Goal: Information Seeking & Learning: Find specific page/section

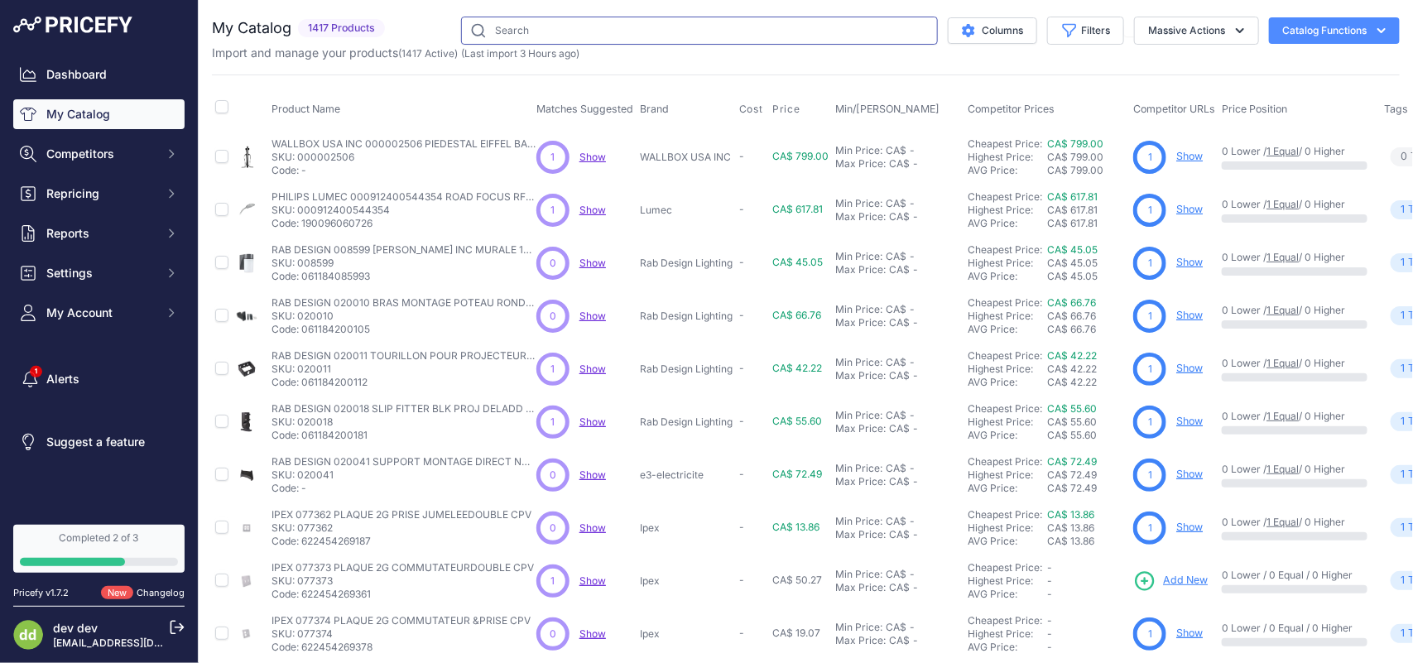
click at [668, 33] on input "text" at bounding box center [699, 31] width 477 height 28
paste input "[PERSON_NAME] P26GY PLAQUE 1G 1 STYLE DECORAGRIS"
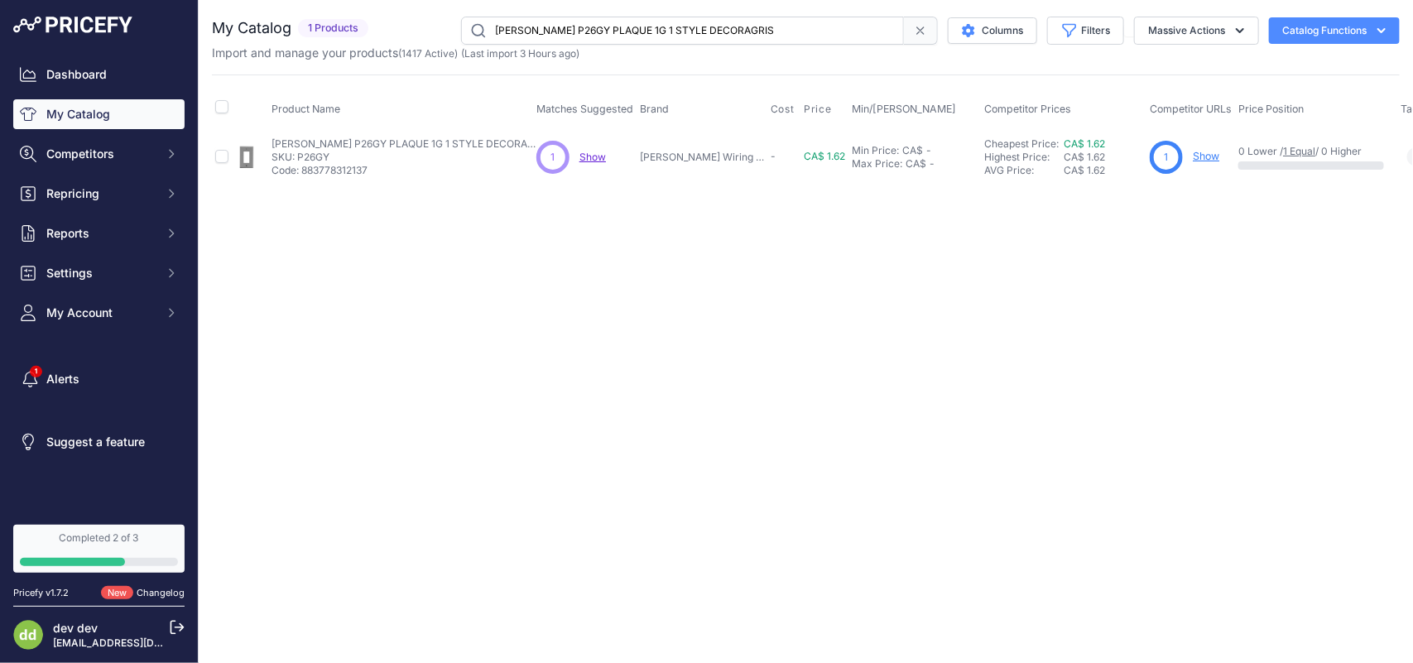
click at [661, 26] on input "[PERSON_NAME] P26GY PLAQUE 1G 1 STYLE DECORAGRIS" at bounding box center [682, 31] width 443 height 28
paste input "R PLAQUE 1G 1 STYLE DECORAROUGE"
click at [652, 36] on input "[PERSON_NAME] P26R PLAQUE 1G 1 STYLE DECORAROUGE" at bounding box center [682, 31] width 443 height 28
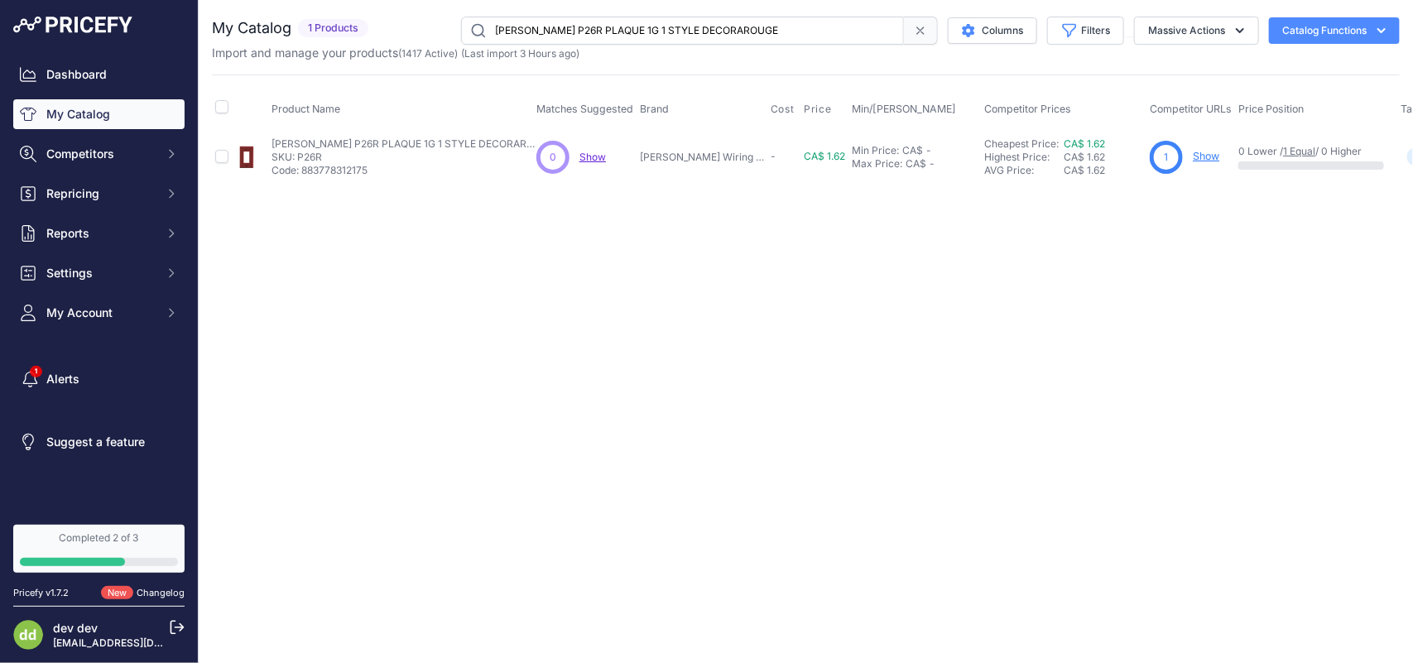
click at [652, 36] on input "[PERSON_NAME] P26R PLAQUE 1G 1 STYLE DECORAROUGE" at bounding box center [682, 31] width 443 height 28
paste input "W PLAQUE 1G 1 STYLE DECORABLANC"
click at [574, 35] on input "[PERSON_NAME] P26W PLAQUE 1G 1 STYLE DECORABLANC" at bounding box center [682, 31] width 443 height 28
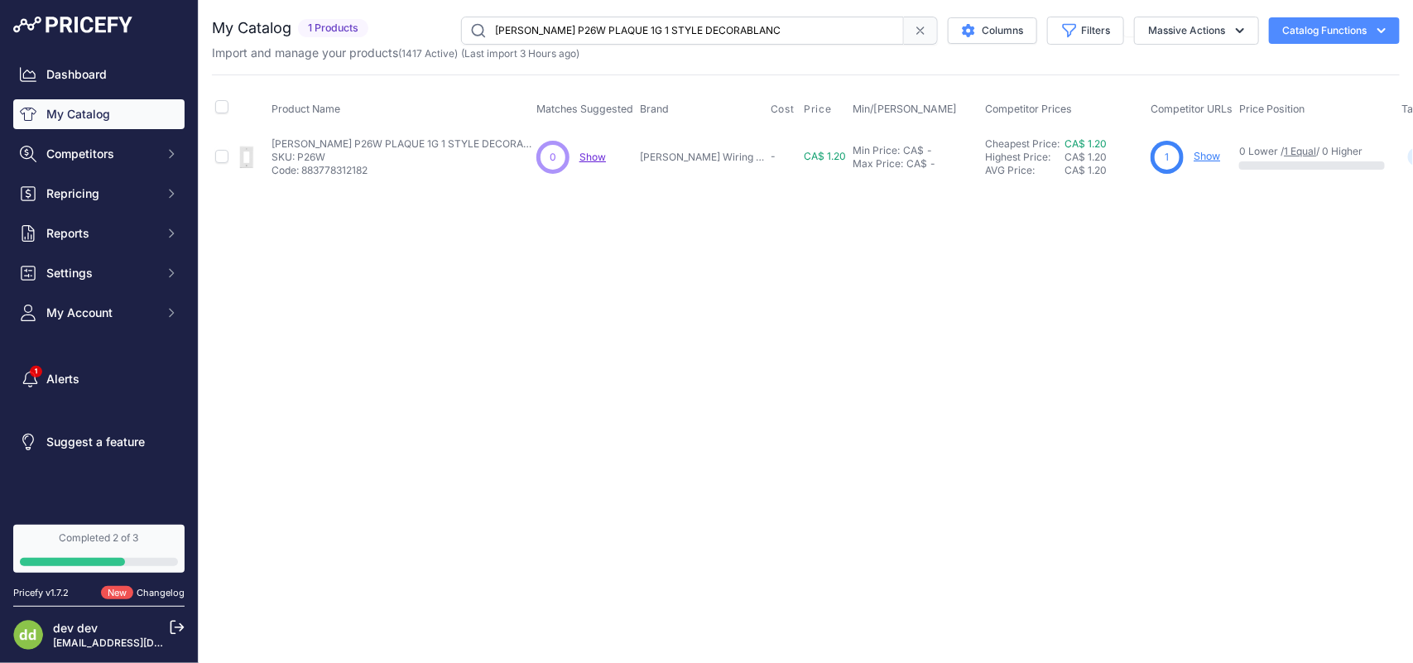
click at [574, 35] on input "[PERSON_NAME] P26W PLAQUE 1G 1 STYLE DECORABLANC" at bounding box center [682, 31] width 443 height 28
click at [605, 27] on input "[PERSON_NAME] P26W PLAQUE 1G 1 STYLE DECORABLANC" at bounding box center [682, 31] width 443 height 28
paste input "W PLAQUE 2G 2 BASCULE"
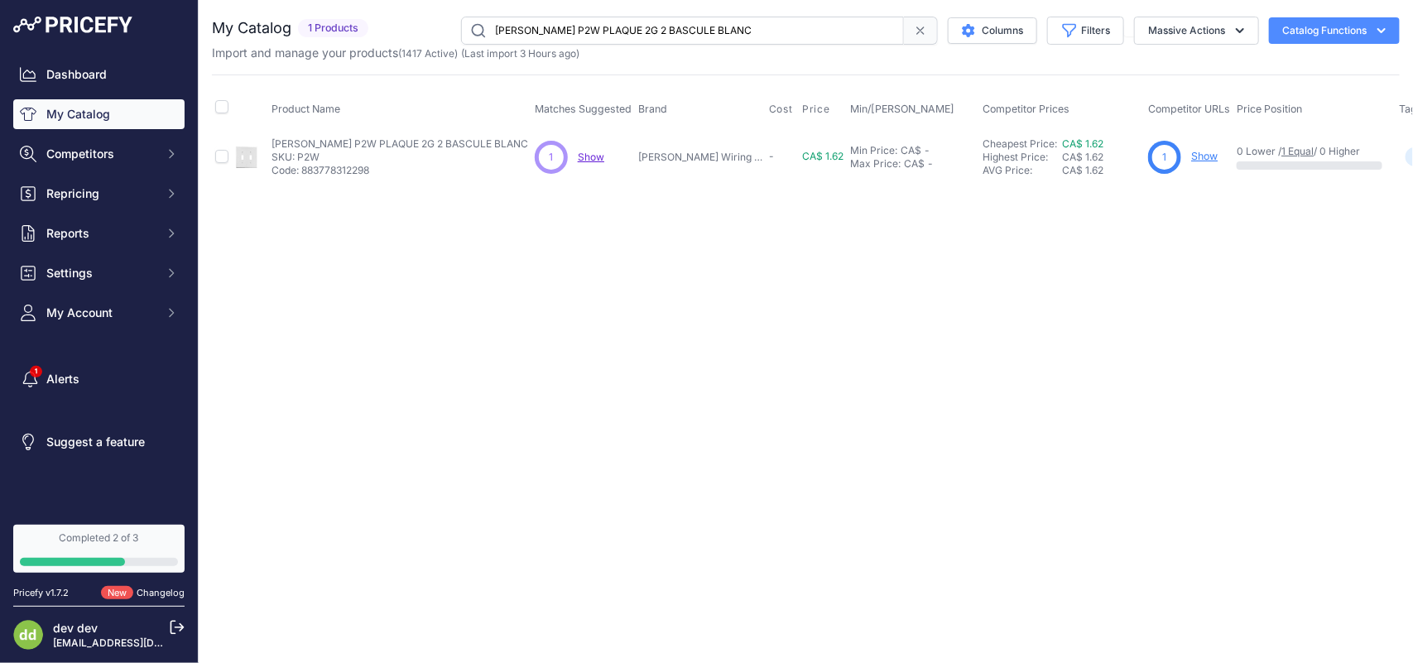
click at [642, 23] on input "[PERSON_NAME] P2W PLAQUE 2G 2 BASCULE BLANC" at bounding box center [682, 31] width 443 height 28
click at [643, 23] on input "[PERSON_NAME] P2W PLAQUE 2G 2 BASCULE BLANC" at bounding box center [682, 31] width 443 height 28
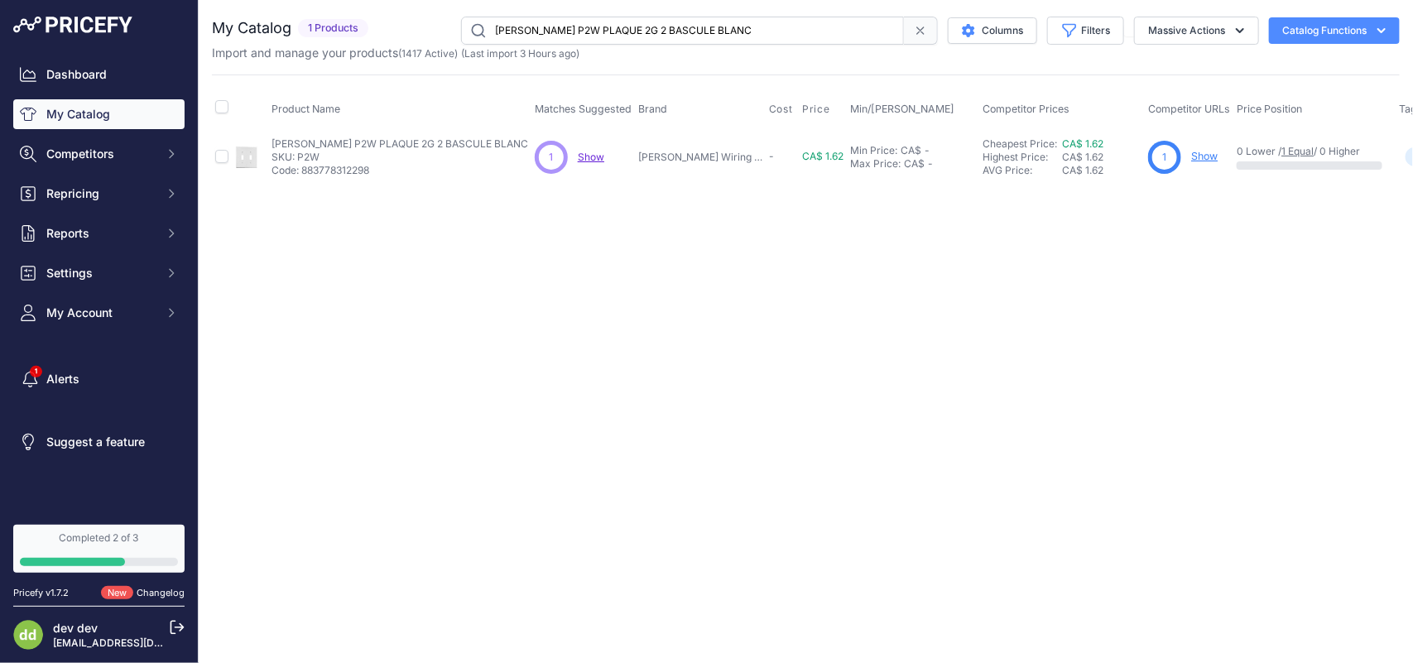
click at [643, 23] on input "[PERSON_NAME] P2W PLAQUE 2G 2 BASCULE BLANC" at bounding box center [682, 31] width 443 height 28
paste input "82W PLAQUE 2G 2 DUPLEX"
click at [537, 21] on input "[PERSON_NAME] P82W PLAQUE 2G 2 DUPLEX BLANC" at bounding box center [682, 31] width 443 height 28
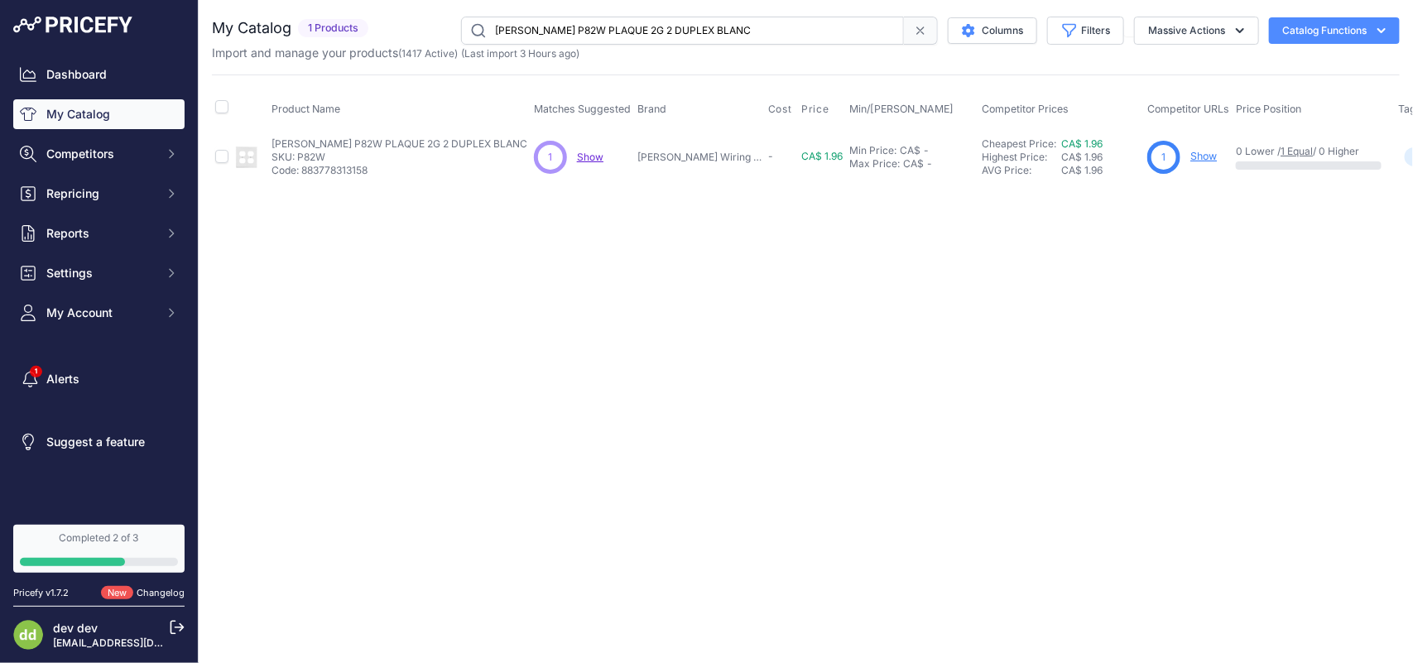
click at [537, 21] on input "[PERSON_NAME] P82W PLAQUE 2G 2 DUPLEX BLANC" at bounding box center [682, 31] width 443 height 28
paste input "W PLAQUE 1G 1"
click at [582, 34] on input "[PERSON_NAME] P8W PLAQUE 1G 1 DUPLEX BLANC" at bounding box center [682, 31] width 443 height 28
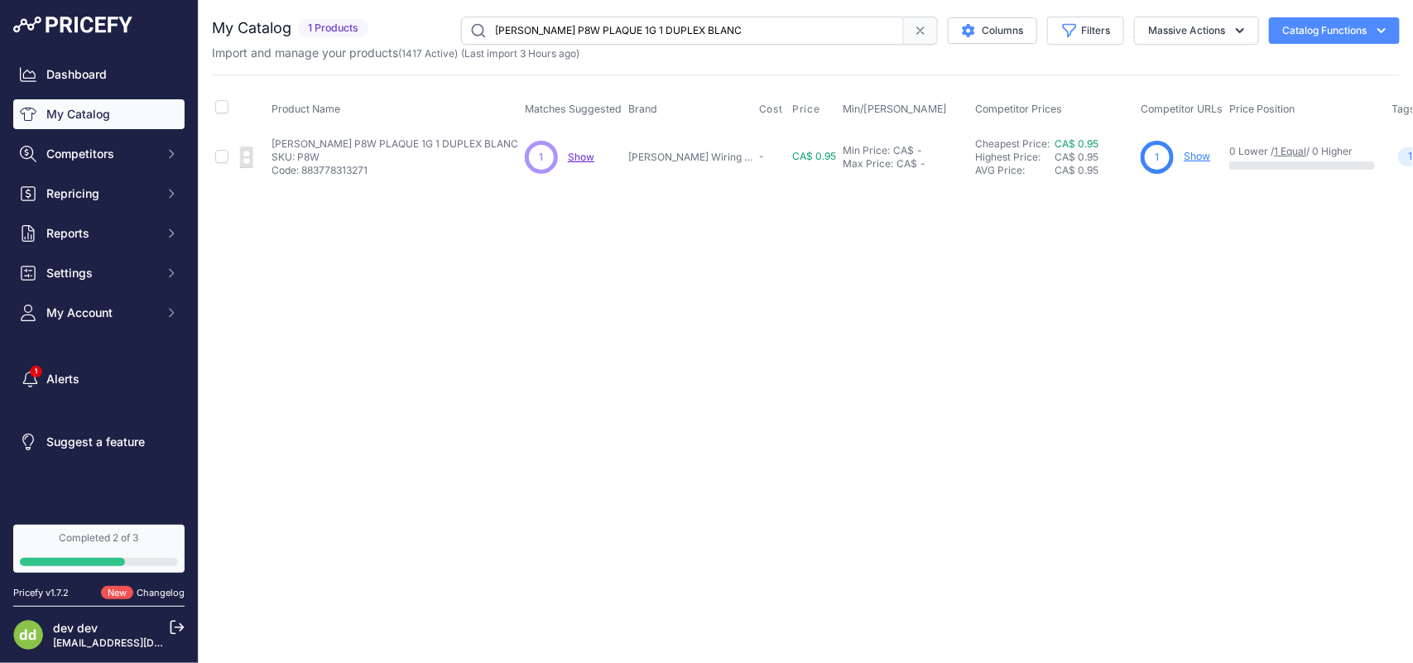
click at [582, 34] on input "[PERSON_NAME] P8W PLAQUE 1G 1 DUPLEX BLANC" at bounding box center [682, 31] width 443 height 28
paste input "J4W PLAQUE 4G 4 BASCULE MEDIUM"
click at [552, 22] on input "[PERSON_NAME] PJ4W PLAQUE 4G 4 BASCULE MEDIUM BLANC" at bounding box center [682, 31] width 443 height 28
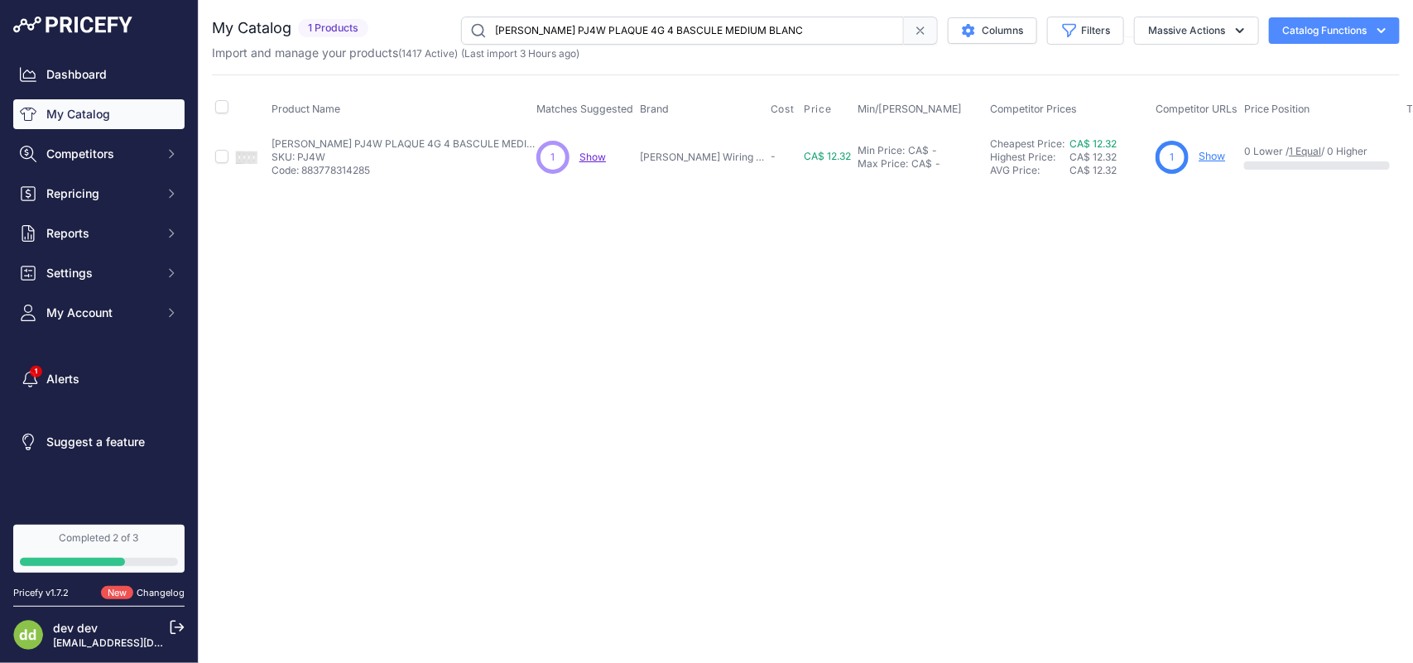
click at [552, 22] on input "[PERSON_NAME] PJ4W PLAQUE 4G 4 BASCULE MEDIUM BLANC" at bounding box center [682, 31] width 443 height 28
paste input "RR15SWTR RECEPT DUPLEX TR 15A 125V"
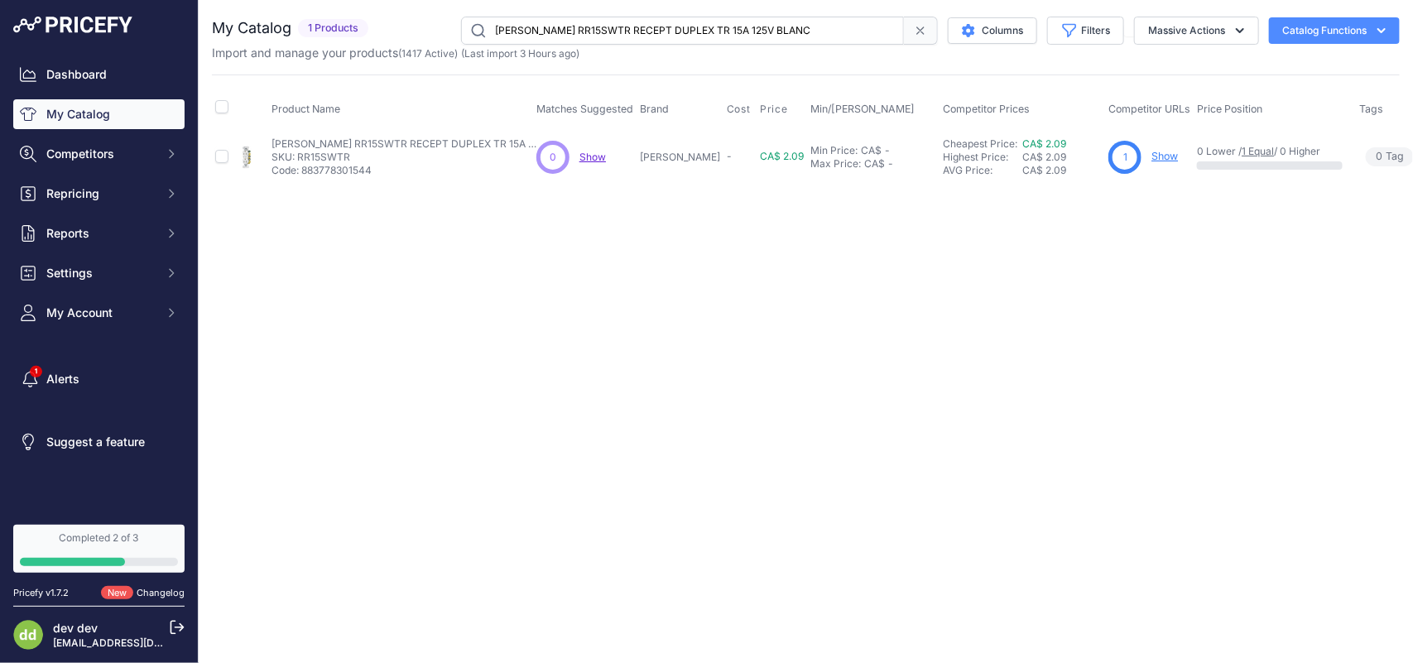
click at [603, 30] on input "[PERSON_NAME] RR15SWTR RECEPT DUPLEX TR 15A 125V BLANC" at bounding box center [682, 31] width 443 height 28
paste input "430WIPCN PLAQUE [STREET_ADDRESS]"
click at [609, 36] on input "[PERSON_NAME] RR430WIPCN PLAQUE 30A 125/250VBRIDE MONT BLANC" at bounding box center [682, 31] width 443 height 28
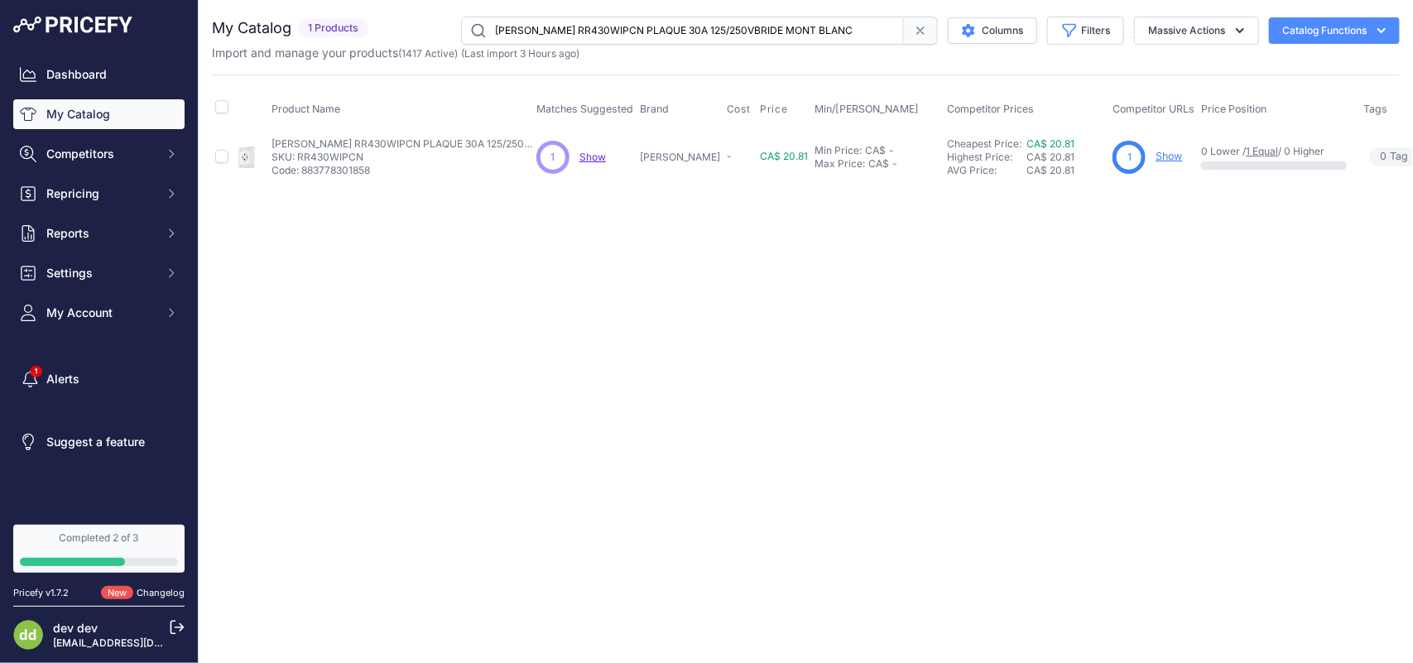
click at [609, 36] on input "[PERSON_NAME] RR430WIPCN PLAQUE 30A 125/250VBRIDE MONT BLANC" at bounding box center [682, 31] width 443 height 28
paste input "50WIPCN PLAQUE 50A 120/250VBRIDE M"
click at [569, 33] on input "[PERSON_NAME] RR450WIPCN PLAQUE 50A 120/250VBRIDE M ONT BLANC" at bounding box center [682, 31] width 443 height 28
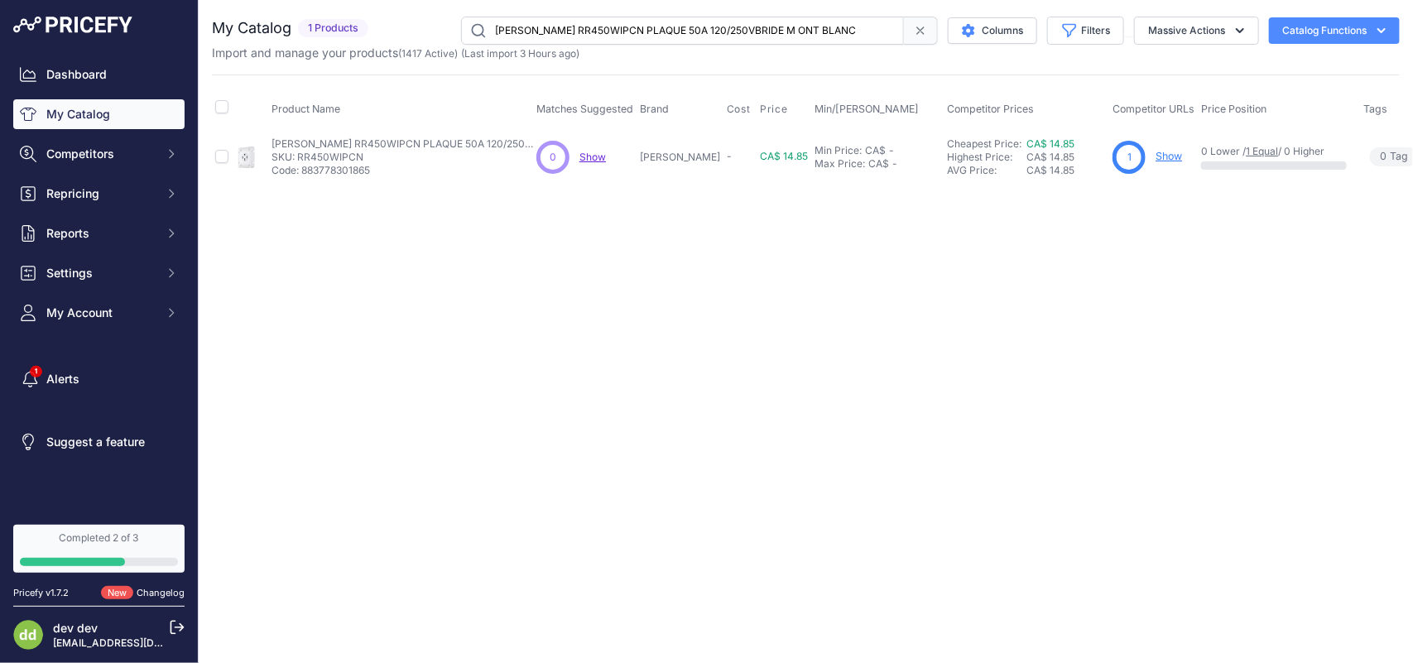
click at [569, 33] on input "[PERSON_NAME] RR450WIPCN PLAQUE 50A 120/250VBRIDE M ONT BLANC" at bounding box center [682, 31] width 443 height 28
paste input "D15SWTR RECEPT DECOR TR 15A 125V"
click at [617, 29] on input "[PERSON_NAME] RRD15SWTR RECEPT DECOR TR 15A 125VBLANC" at bounding box center [682, 31] width 443 height 28
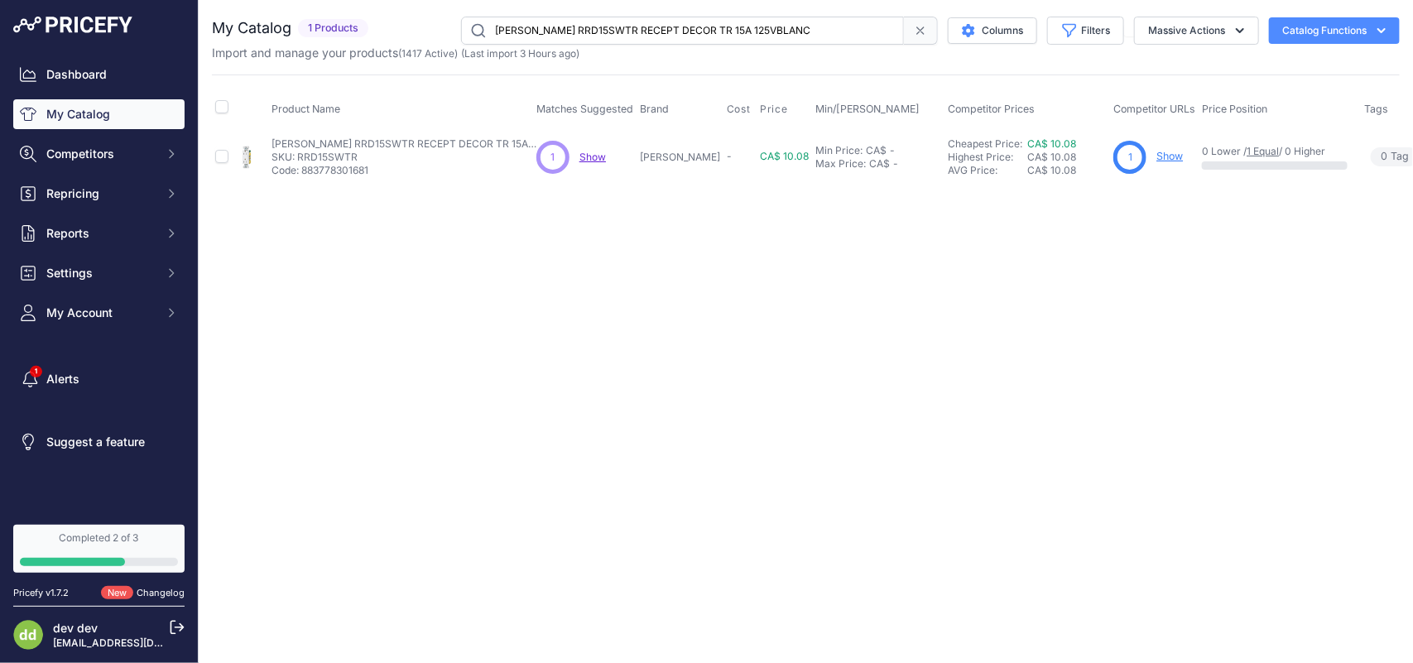
click at [617, 27] on input "[PERSON_NAME] RRD15SWTR RECEPT DECOR TR 15A 125VBLANC" at bounding box center [682, 31] width 443 height 28
paste input "SD315W INTER DECOR 3W"
click at [676, 31] on input "[PERSON_NAME] RSD315W INTER DECOR 3W 15A 125VBLANC" at bounding box center [682, 31] width 443 height 28
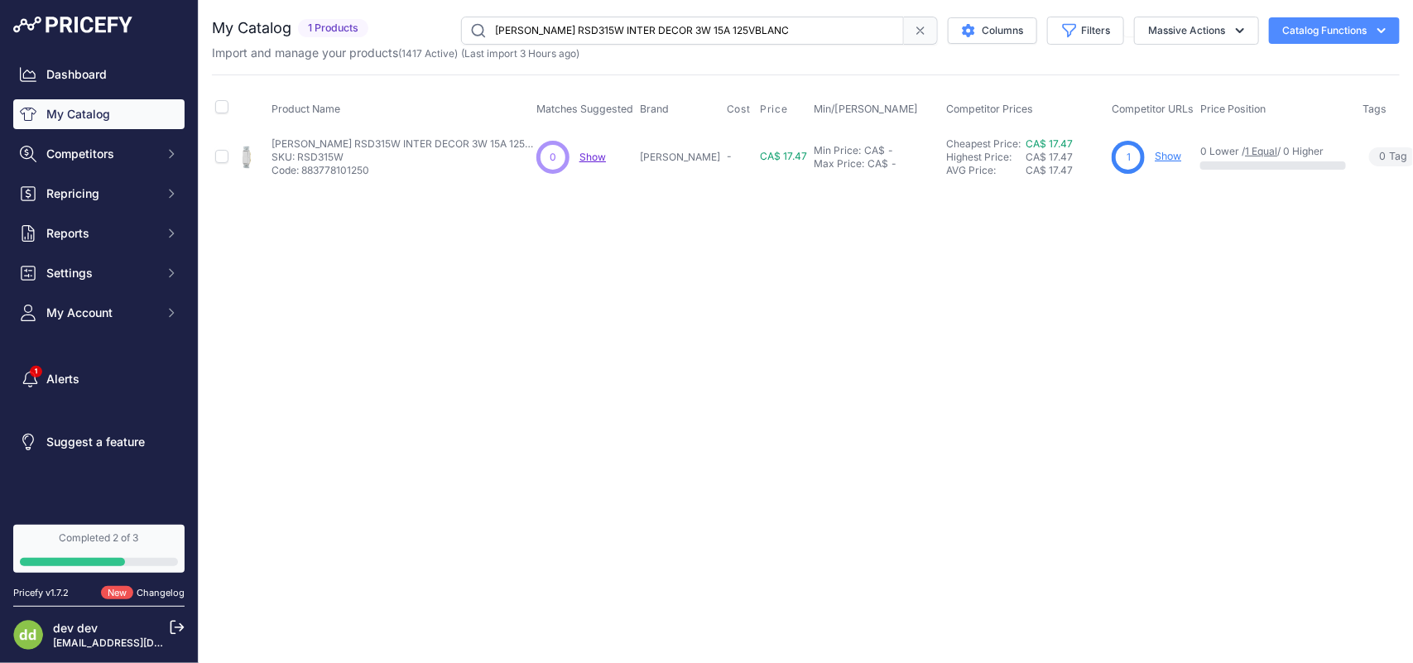
click at [676, 31] on input "[PERSON_NAME] RSD315W INTER DECOR 3W 15A 125VBLANC" at bounding box center [682, 31] width 443 height 28
paste input "SA720 PLAQUE MURALE 1G 1.60POALU"
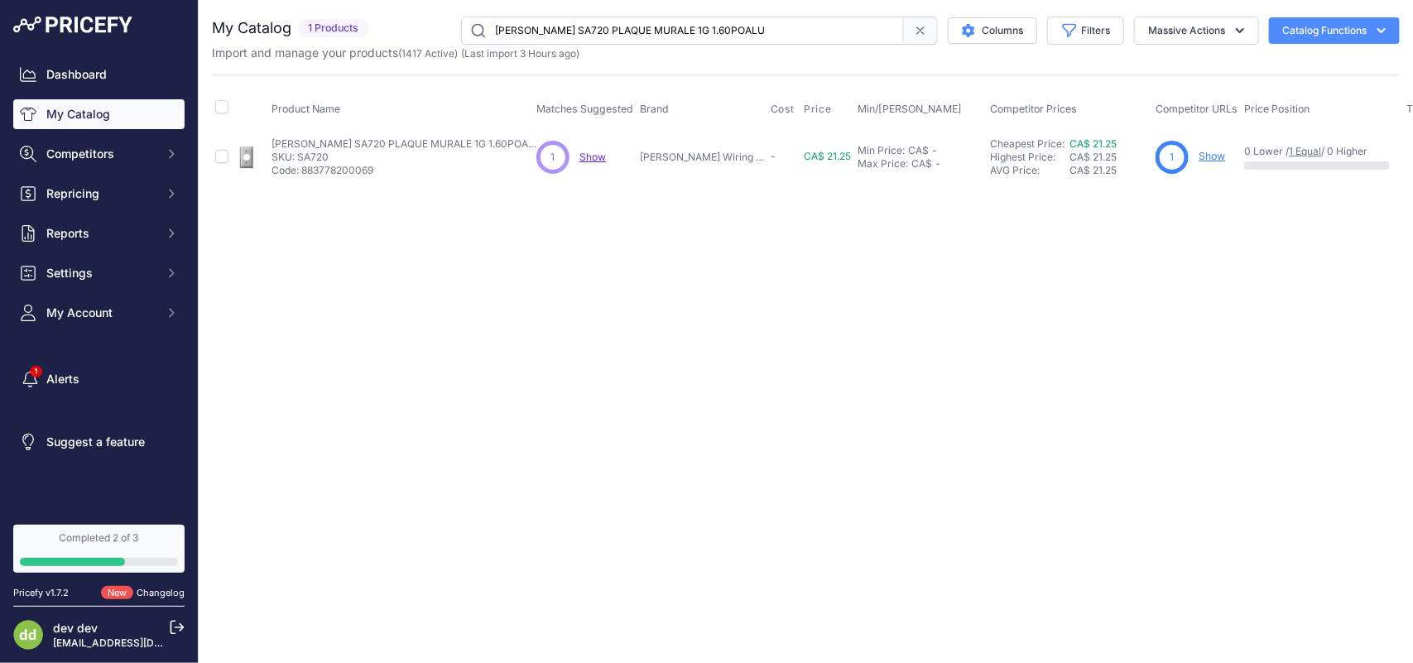
click at [577, 31] on input "[PERSON_NAME] SA720 PLAQUE MURALE 1G 1.60POALU" at bounding box center [682, 31] width 443 height 28
paste input "8 PLAQUE MURALE 1G 1 DUPLEX"
click at [630, 29] on input "[PERSON_NAME] SA8 PLAQUE MURALE 1G 1 DUPLEX ALU" at bounding box center [682, 31] width 443 height 28
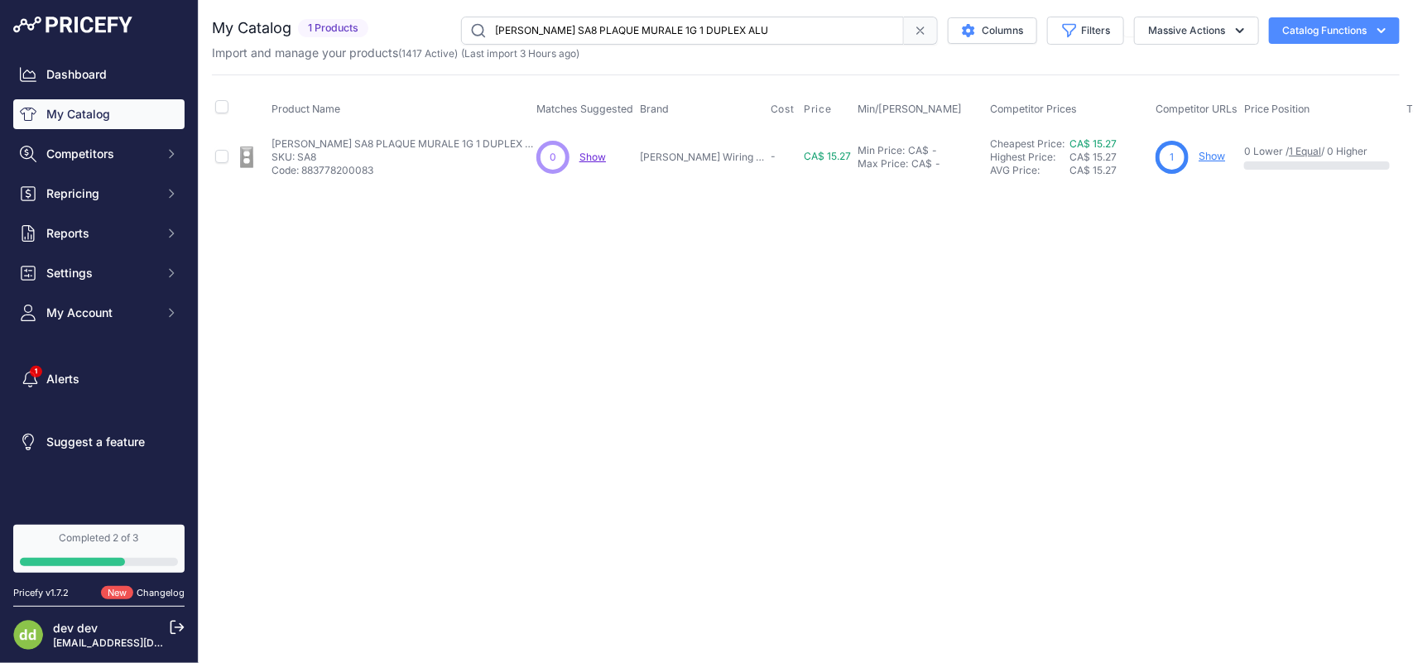
click at [630, 29] on input "[PERSON_NAME] SA8 PLAQUE MURALE 1G 1 DUPLEX ALU" at bounding box center [682, 31] width 443 height 28
paste input "2 PLAQUE MURALE 2G 2 DUPLEX ALUM"
click at [630, 29] on input "[PERSON_NAME] SA82 PLAQUE MURALE 2G 2 DUPLEX ALUM" at bounding box center [682, 31] width 443 height 28
click at [600, 27] on input "[PERSON_NAME] SA82 PLAQUE MURALE 2G 2 DUPLEX ALUM" at bounding box center [682, 31] width 443 height 28
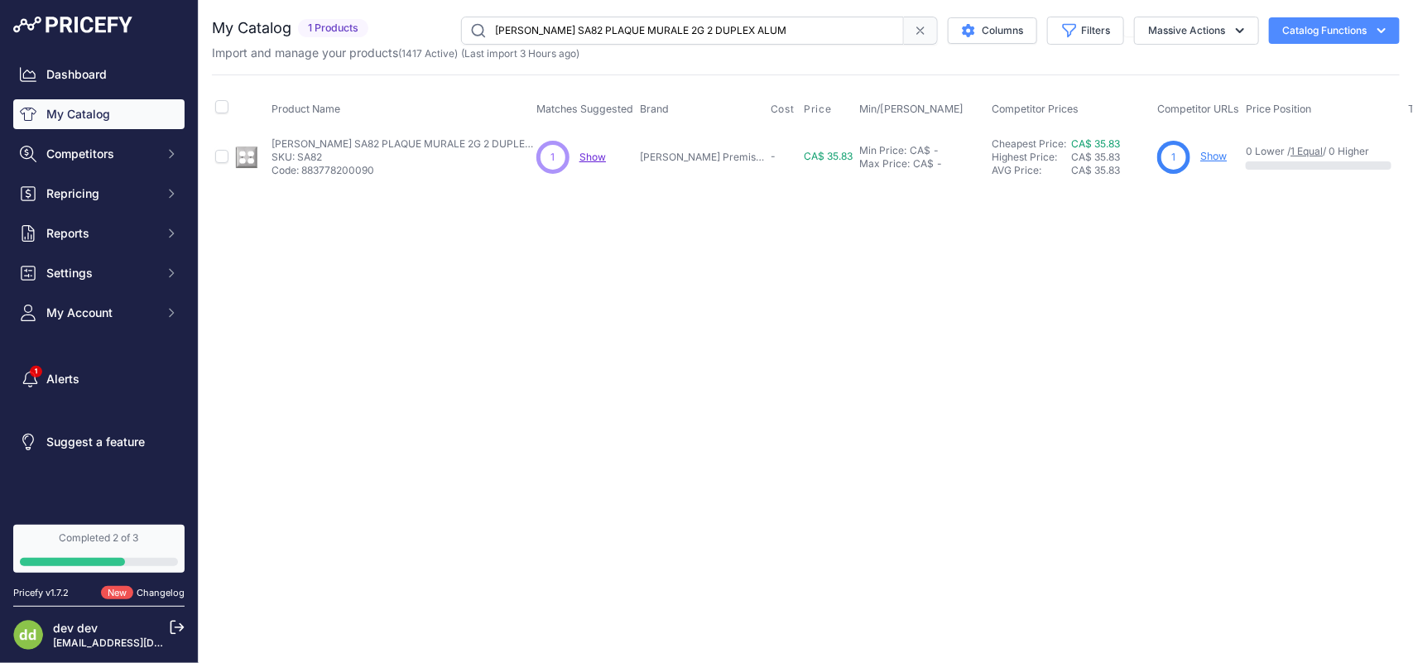
click at [600, 27] on input "[PERSON_NAME] SA82 PLAQUE MURALE 2G 2 DUPLEX ALUM" at bounding box center [682, 31] width 443 height 28
paste input "B8 PLAQUE MURALE 1G DUPLEXBRASS"
click at [556, 26] on input "[PERSON_NAME] SB8 PLAQUE MURALE 1G DUPLEXBRASS" at bounding box center [682, 31] width 443 height 28
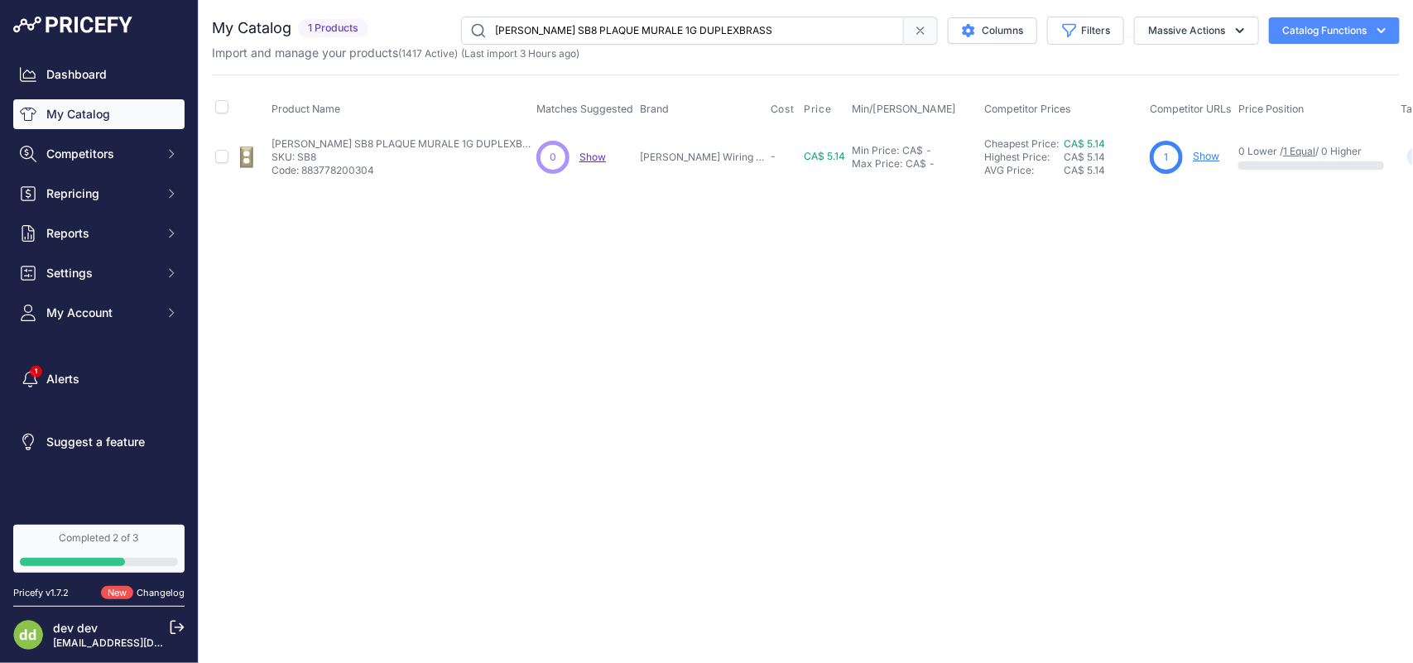
paste input "CH26 PLAQUE MURALE 1G GFCI CHROME"
click at [581, 29] on input "[PERSON_NAME] SCH26 PLAQUE MURALE 1G GFCI CHROME" at bounding box center [682, 31] width 443 height 28
paste input "P97S01008 PLAQUE SS SUR MESUR"
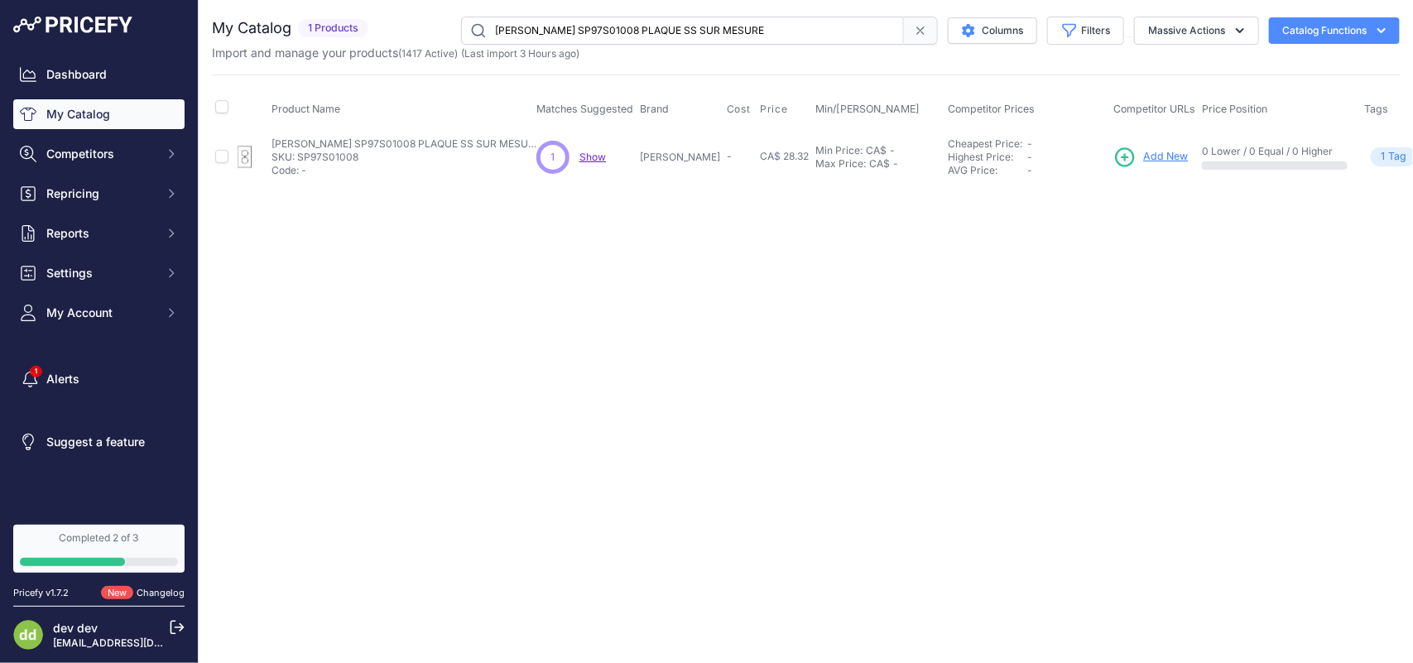
click at [638, 23] on input "[PERSON_NAME] SP97S01008 PLAQUE SS SUR MESURE" at bounding box center [682, 31] width 443 height 28
paste input "S1 PLAQUE 1G INTER ACIER INOX."
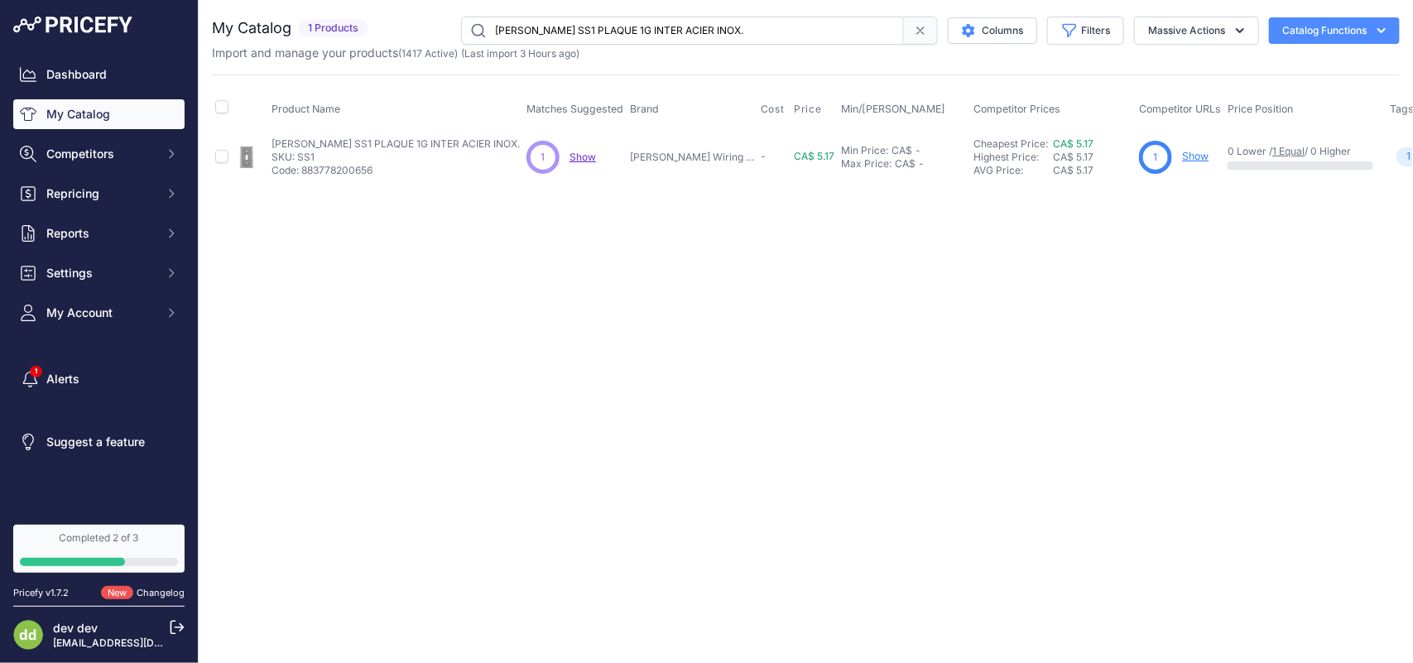
click at [615, 23] on input "[PERSON_NAME] SS1 PLAQUE 1G INTER ACIER INOX." at bounding box center [682, 31] width 443 height 28
paste input "26 PLAQUE 2G INT DUP CAR ACIER IN"
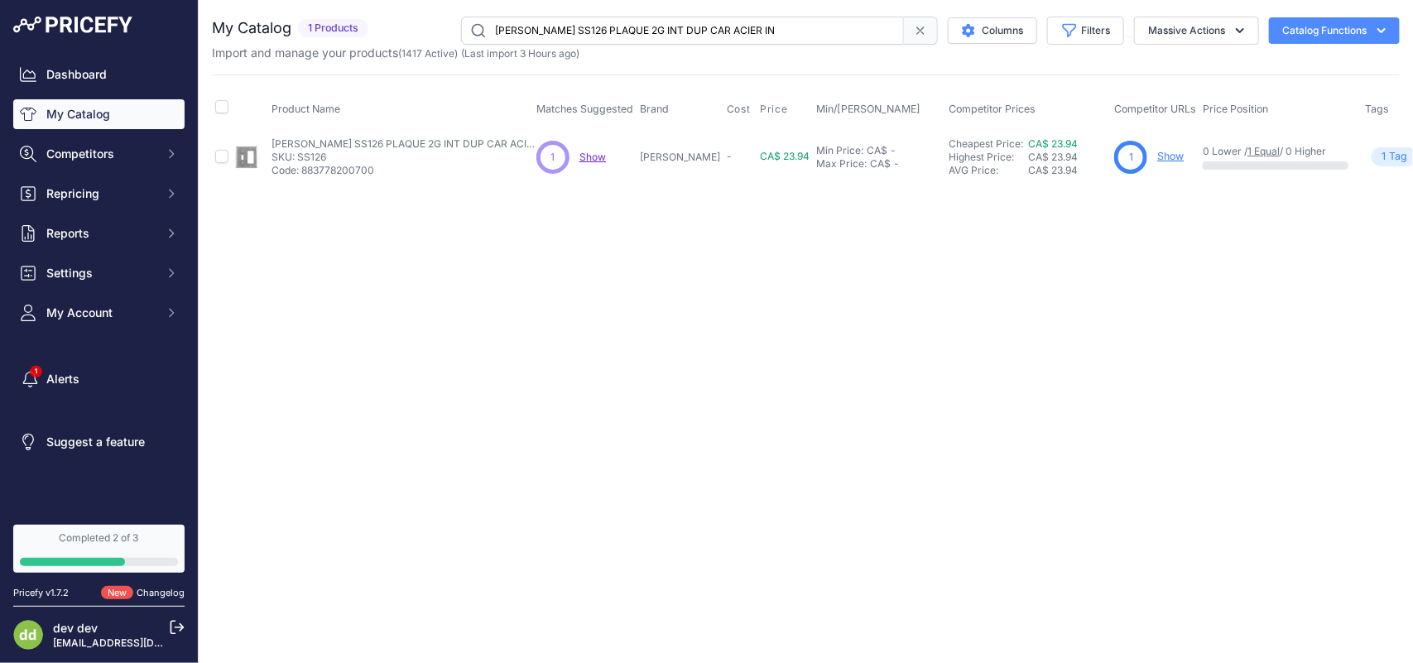
click at [632, 21] on input "[PERSON_NAME] SS126 PLAQUE 2G INT DUP CAR ACIER IN" at bounding box center [682, 31] width 443 height 28
paste input "3 PLAQUE VIERGE 1GANG ACIER INOX"
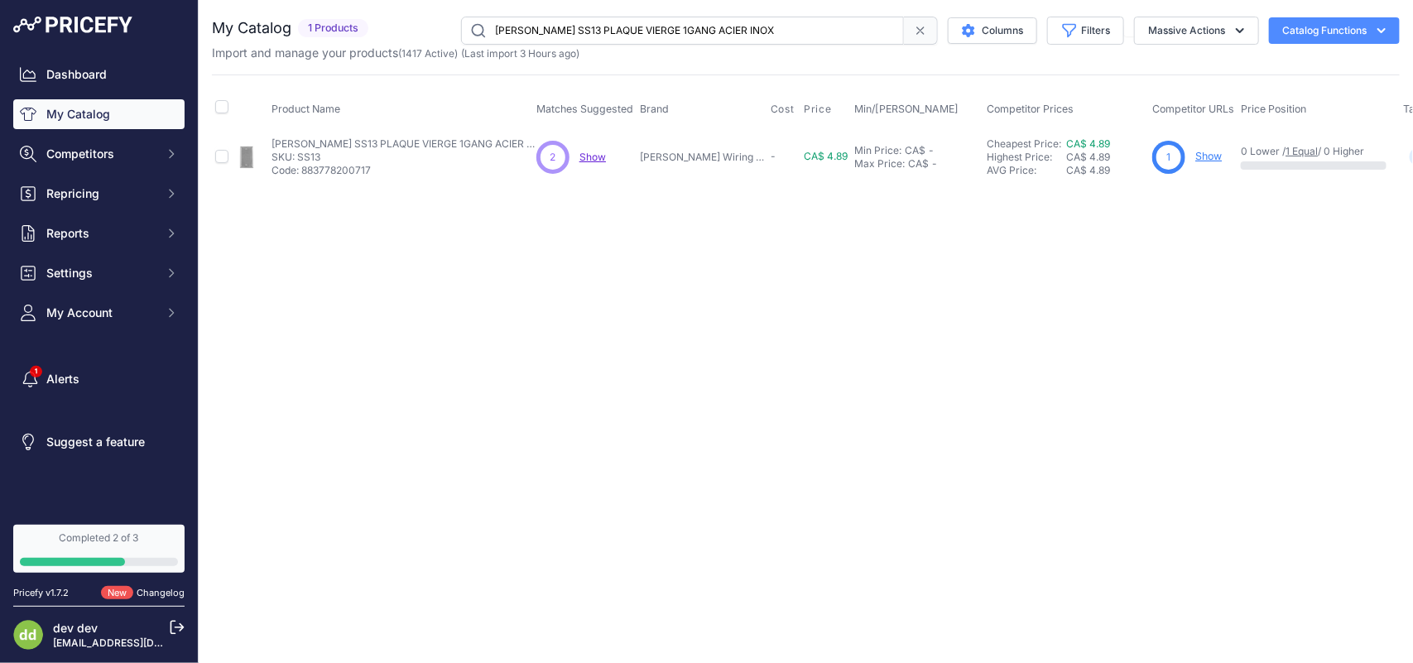
click at [555, 26] on input "[PERSON_NAME] SS13 PLAQUE VIERGE 1GANG ACIER INOX" at bounding box center [682, 31] width 443 height 28
paste input "L PLAQUE 1 GANG VIERGE 430SS"
click at [581, 34] on input "[PERSON_NAME] SS13L PLAQUE 1 GANG VIERGE 430SS" at bounding box center [682, 31] width 443 height 28
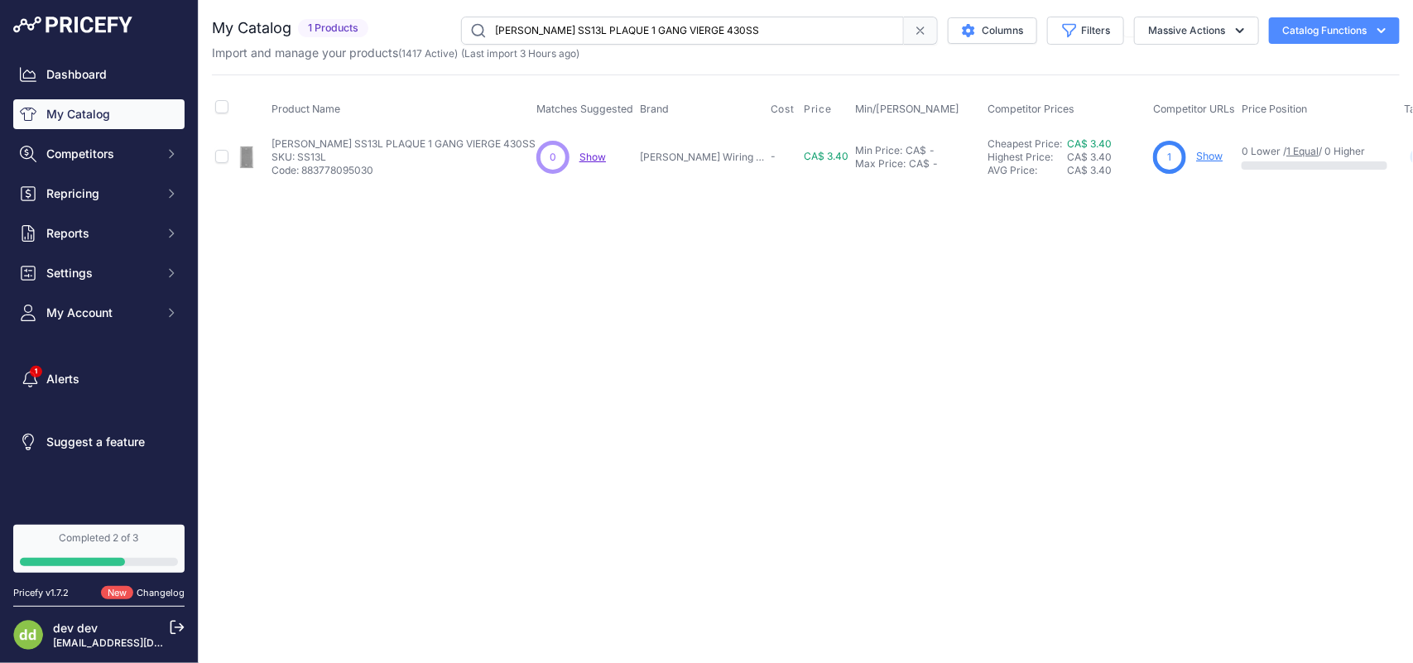
click at [581, 34] on input "[PERSON_NAME] SS13L PLAQUE 1 GANG VIERGE 430SS" at bounding box center [682, 31] width 443 height 28
paste input "4 PLAQUE VIERGE 1GANG C/ASUPPORT MONTAGE ACIER IN"
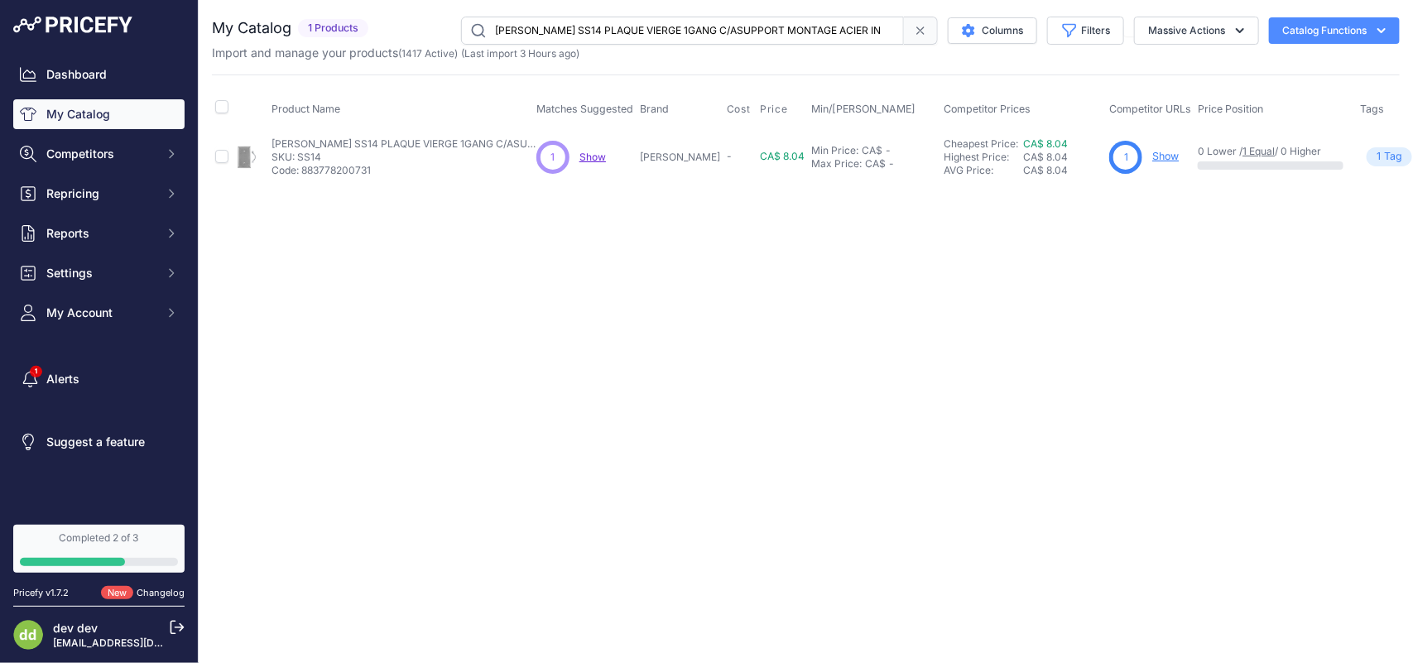
click at [547, 27] on input "[PERSON_NAME] SS14 PLAQUE VIERGE 1GANG C/ASUPPORT MONTAGE ACIER IN" at bounding box center [682, 31] width 443 height 28
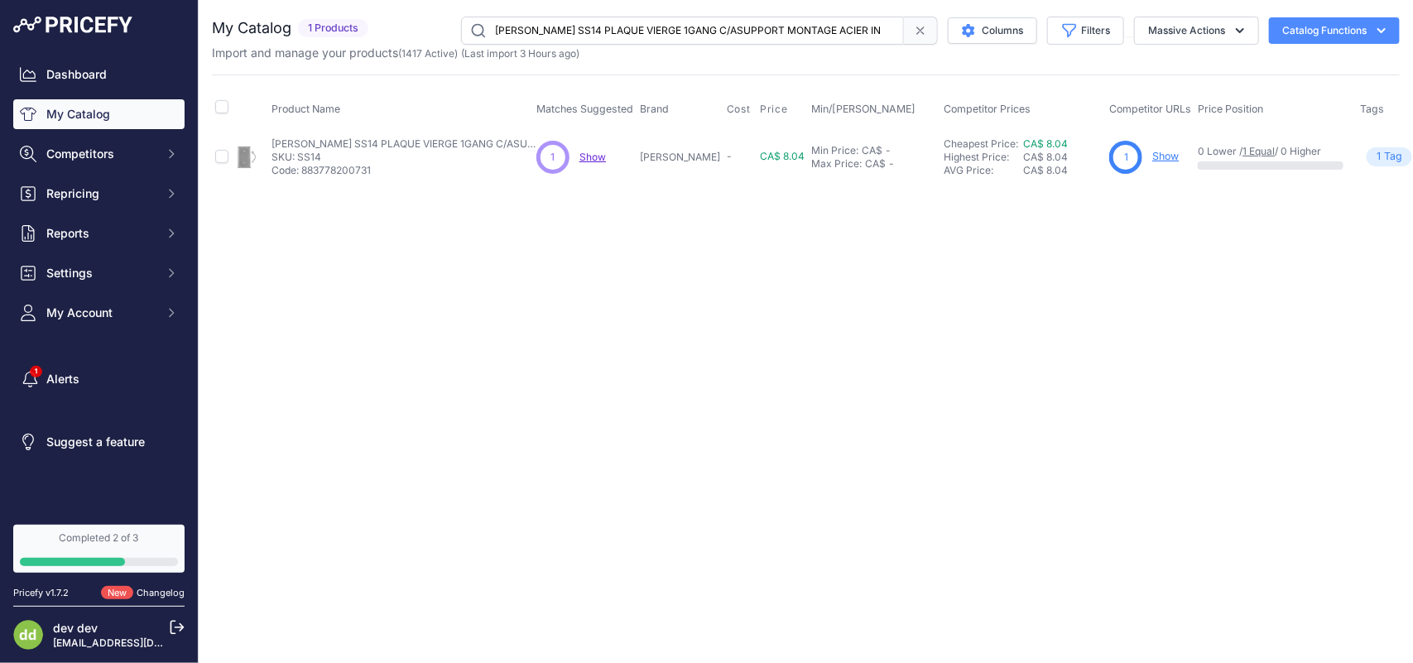
click at [547, 27] on input "[PERSON_NAME] SS14 PLAQUE VIERGE 1GANG C/ASUPPORT MONTAGE ACIER IN" at bounding box center [682, 31] width 443 height 28
paste input "8L Plaques murales et boîtiers, plaques métalliques, 2-groupes, 1) ouverture à …"
click at [574, 31] on input "[PERSON_NAME] SS18L Plaques murales et boîtiers, plaques métalliques, 2-groupes…" at bounding box center [682, 31] width 443 height 28
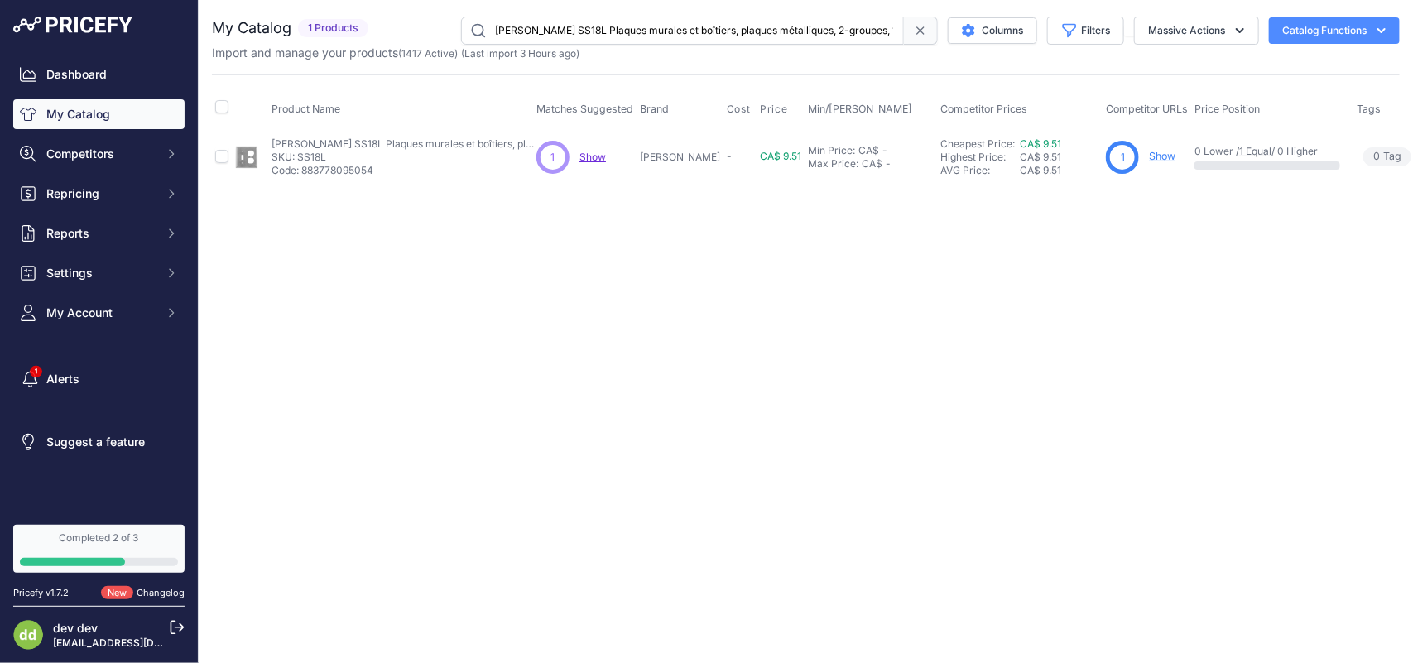
click at [574, 31] on input "[PERSON_NAME] SS18L Plaques murales et boîtiers, plaques métalliques, 2-groupes…" at bounding box center [682, 31] width 443 height 28
paste input "C PLAQUE INTERR 1GANG 347VACIER INOX"
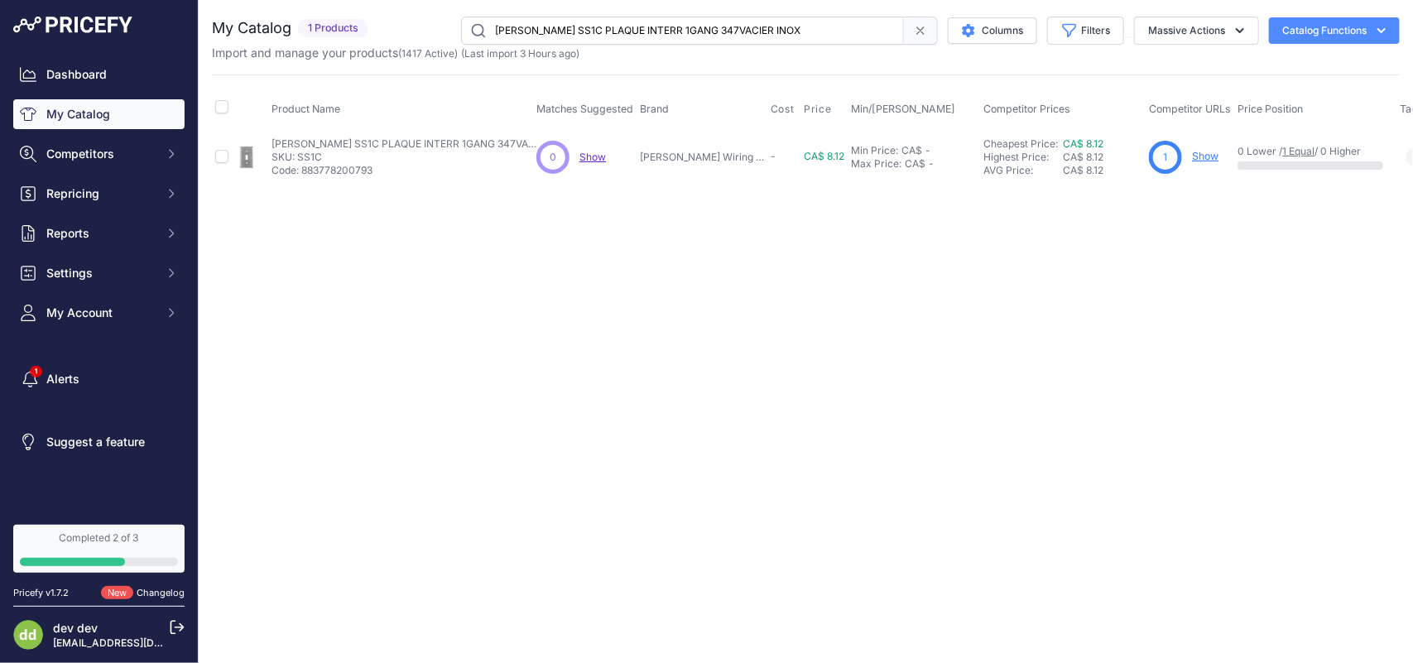
click at [585, 31] on input "[PERSON_NAME] SS1C PLAQUE INTERR 1GANG 347VACIER INOX" at bounding box center [682, 31] width 443 height 28
paste input "L PLAQUE 1 GANG INTERRUPTEUR 430 SS"
click at [619, 26] on input "[PERSON_NAME] SS1L PLAQUE 1 GANG INTERRUPTEUR 430 SS" at bounding box center [682, 31] width 443 height 28
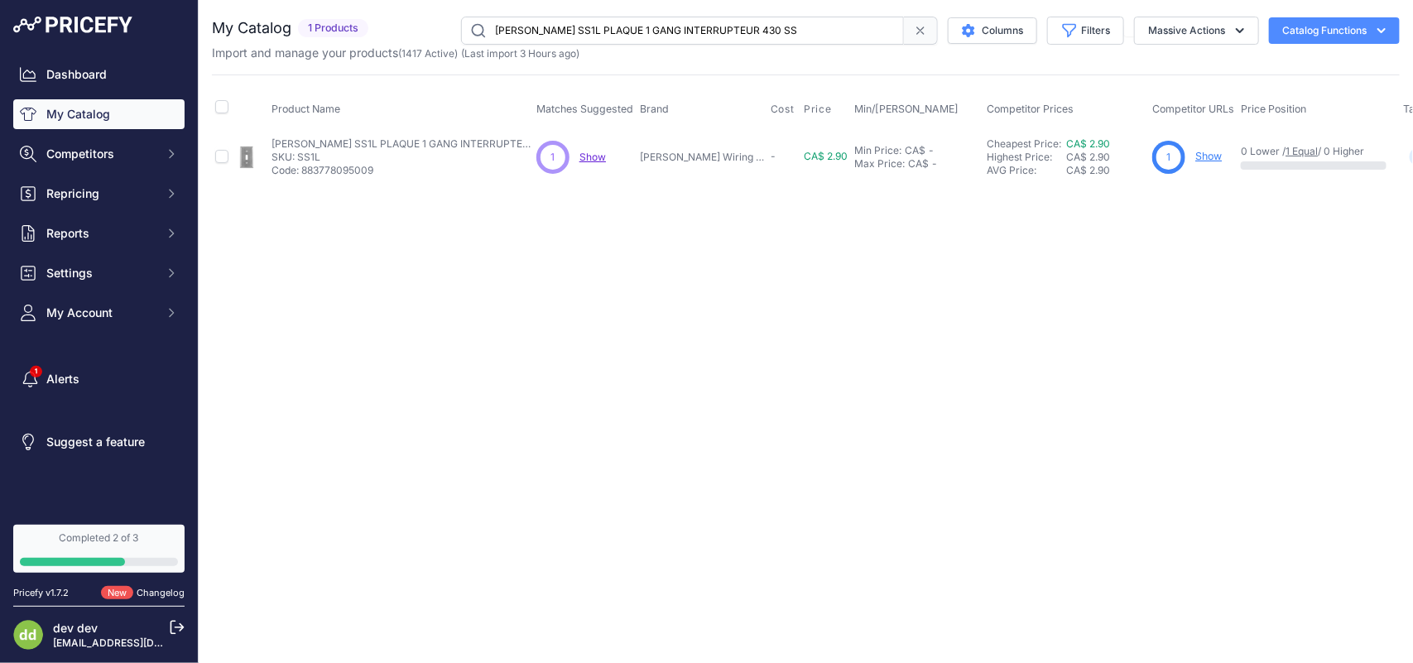
click at [619, 26] on input "[PERSON_NAME] SS1L PLAQUE 1 GANG INTERRUPTEUR 430 SS" at bounding box center [682, 31] width 443 height 28
paste input "23 PLAQUE ACIER INOX BLANK2G"
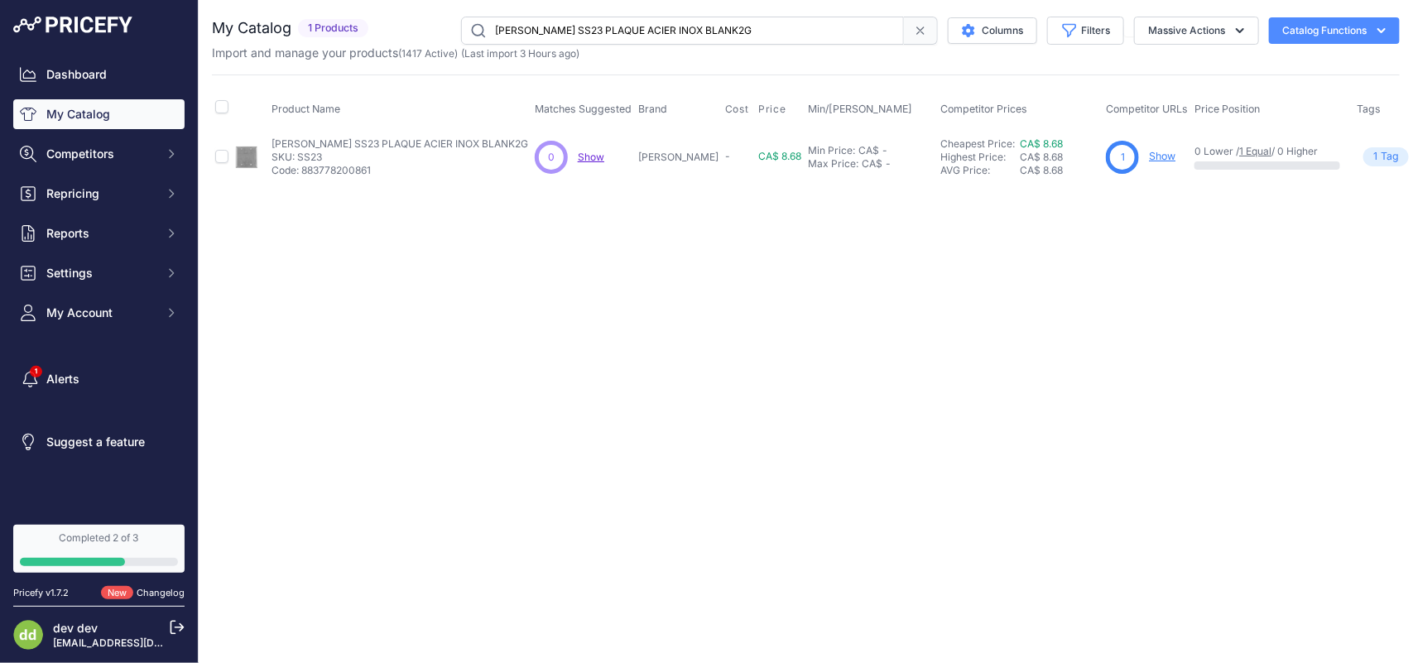
click at [535, 31] on input "[PERSON_NAME] SS23 PLAQUE ACIER INOX BLANK2G" at bounding box center [682, 31] width 443 height 28
paste input "L PLAQUE 2 GANG VIERGE 430SS"
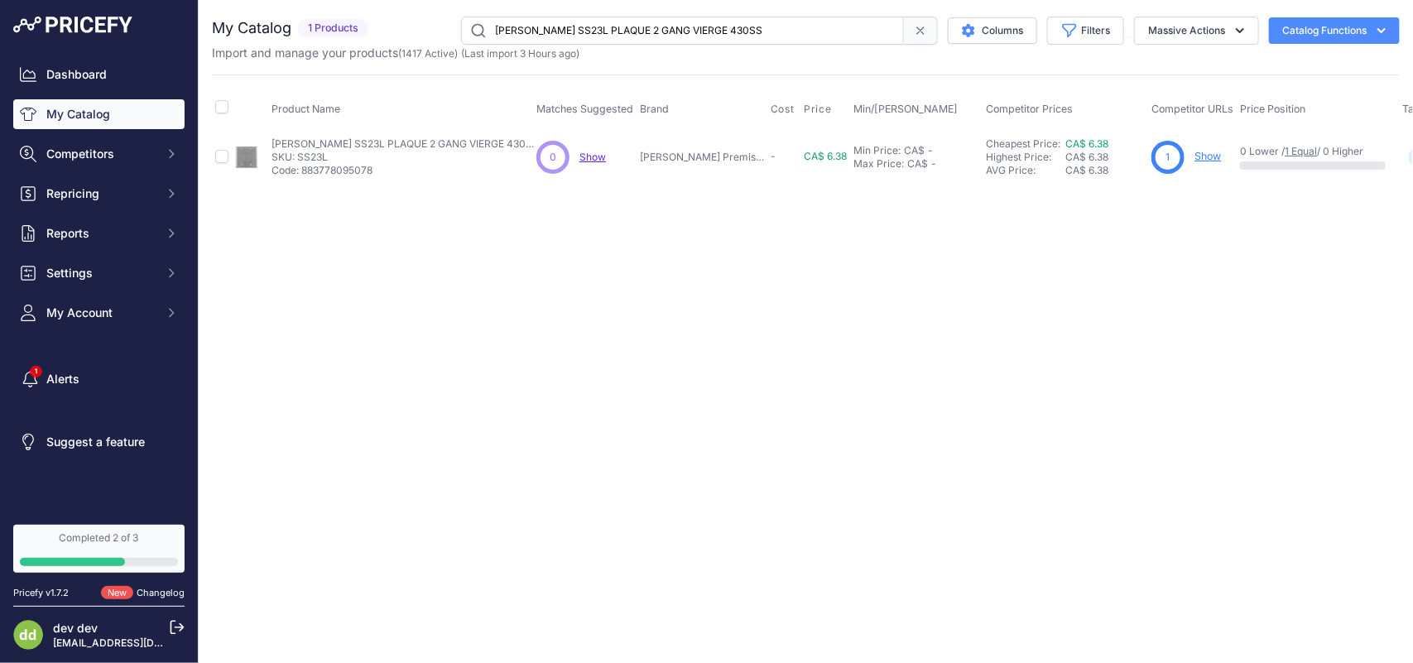
click at [628, 27] on input "[PERSON_NAME] SS23L PLAQUE 2 GANG VIERGE 430SS" at bounding box center [682, 31] width 443 height 28
paste input "6 PLAQUE DECORA 1GANG ACIER INOX"
click at [577, 25] on input "[PERSON_NAME] SS26 PLAQUE DECORA 1GANG ACIER INOX" at bounding box center [682, 31] width 443 height 28
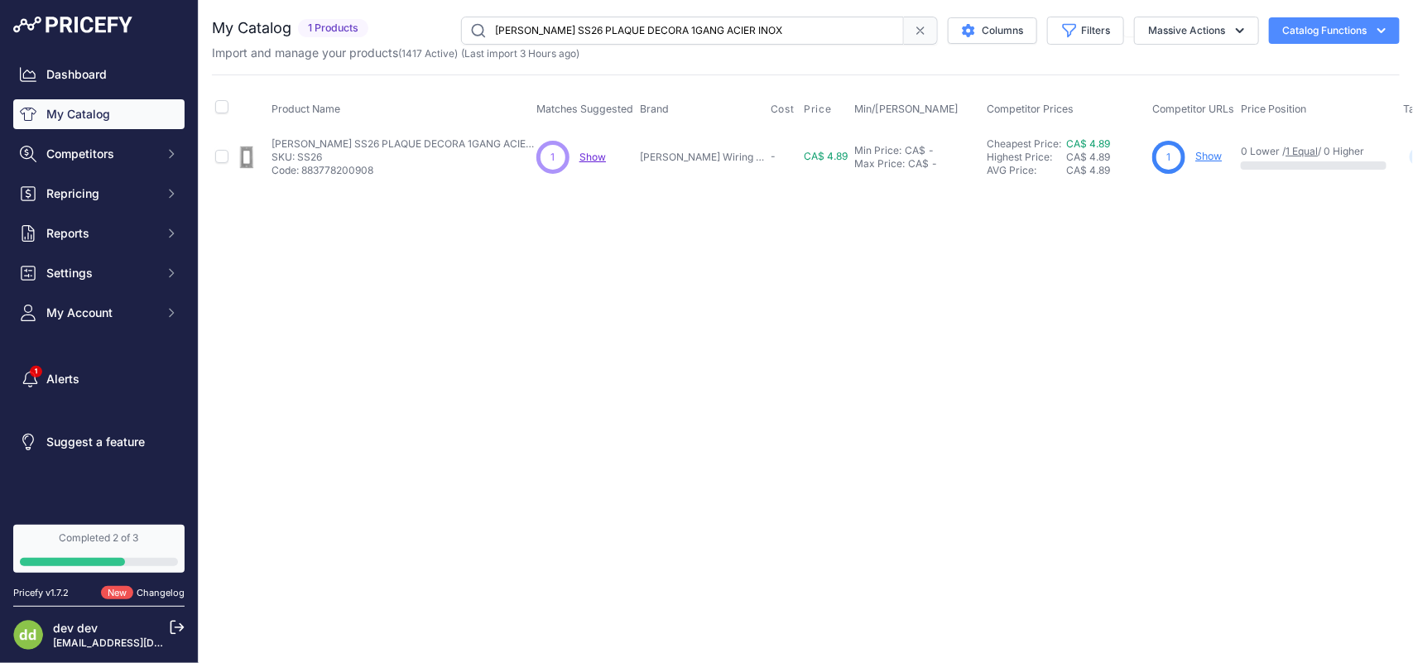
click at [577, 25] on input "[PERSON_NAME] SS26 PLAQUE DECORA 1GANG ACIER INOX" at bounding box center [682, 31] width 443 height 28
paste input "2 PLAQUE 2G 2RECEPT ACIER"
click at [617, 29] on input "[PERSON_NAME] SS262 PLAQUE 2G 2RECEPT ACIER" at bounding box center [682, 31] width 443 height 28
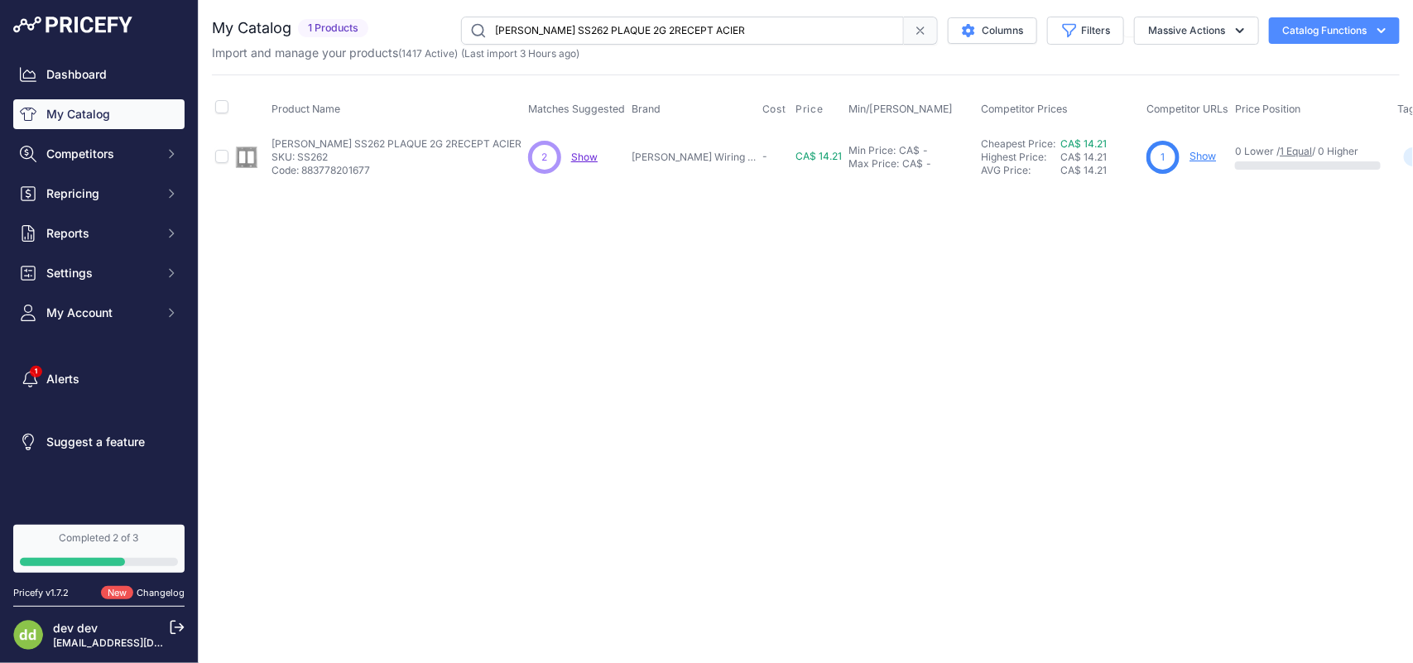
click at [617, 29] on input "[PERSON_NAME] SS262 PLAQUE 2G 2RECEPT ACIER" at bounding box center [682, 31] width 443 height 28
paste input "L PLAQUE 2G GFCI 430SS"
click at [577, 27] on input "[PERSON_NAME] SS262L PLAQUE 2G GFCI 430SS" at bounding box center [682, 31] width 443 height 28
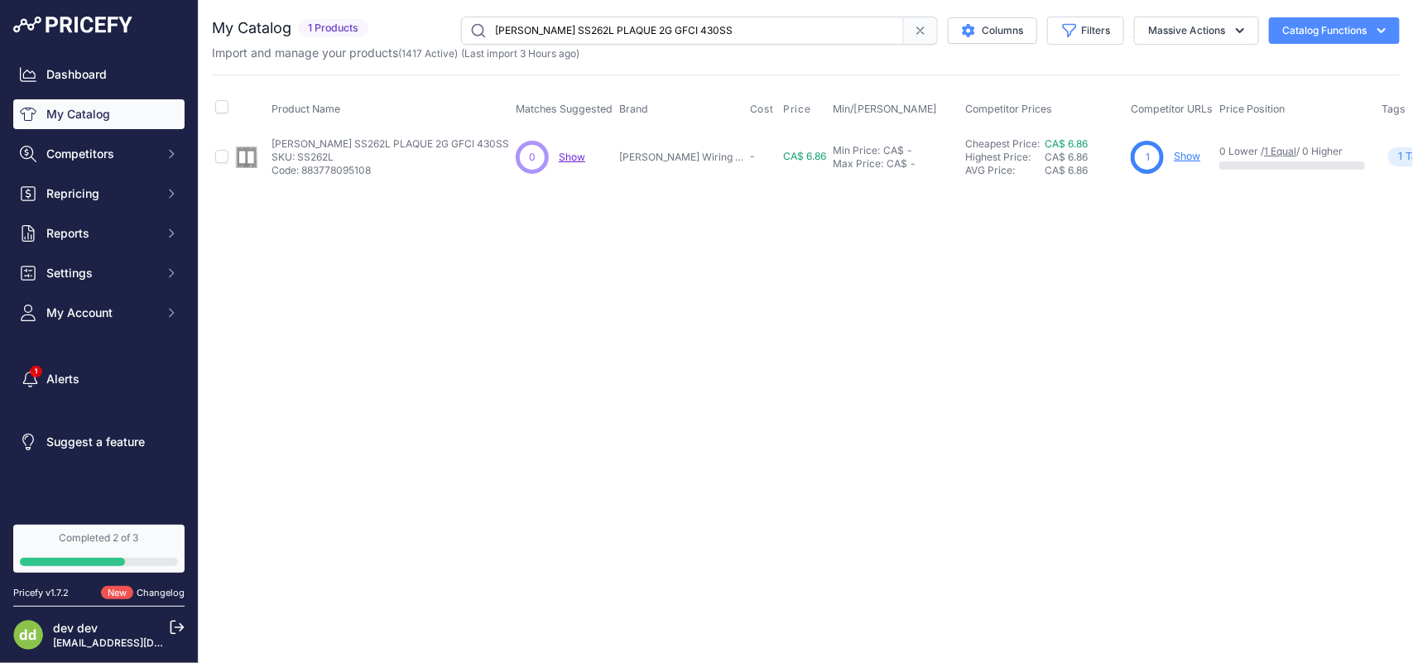
paste input "3 PLAQUE 3G DECORA"
click at [613, 34] on input "[PERSON_NAME] SS263 PLAQUE 3G DECORA SS" at bounding box center [682, 31] width 443 height 28
paste input "5 PLAQUE MURALE 5G GFCI"
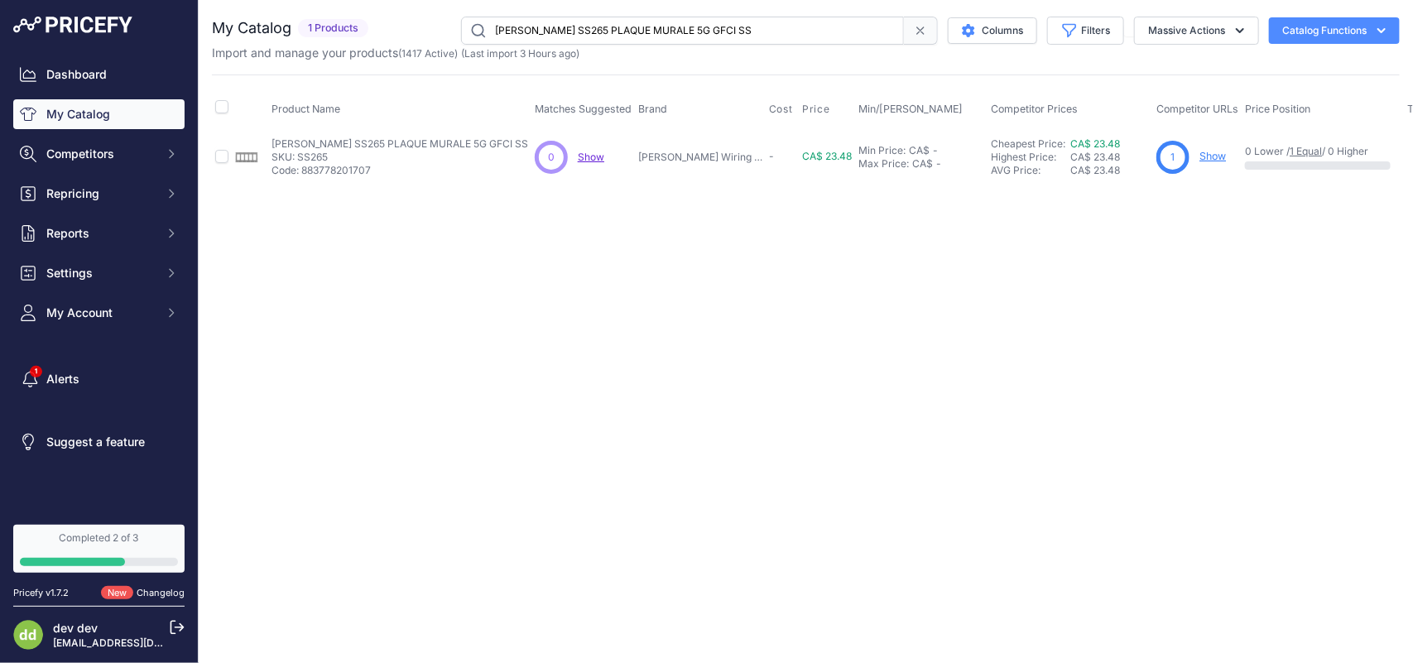
click at [559, 22] on input "[PERSON_NAME] SS265 PLAQUE MURALE 5G GFCI SS" at bounding box center [682, 31] width 443 height 28
paste input "L PLAQUE 1G GFCI 430"
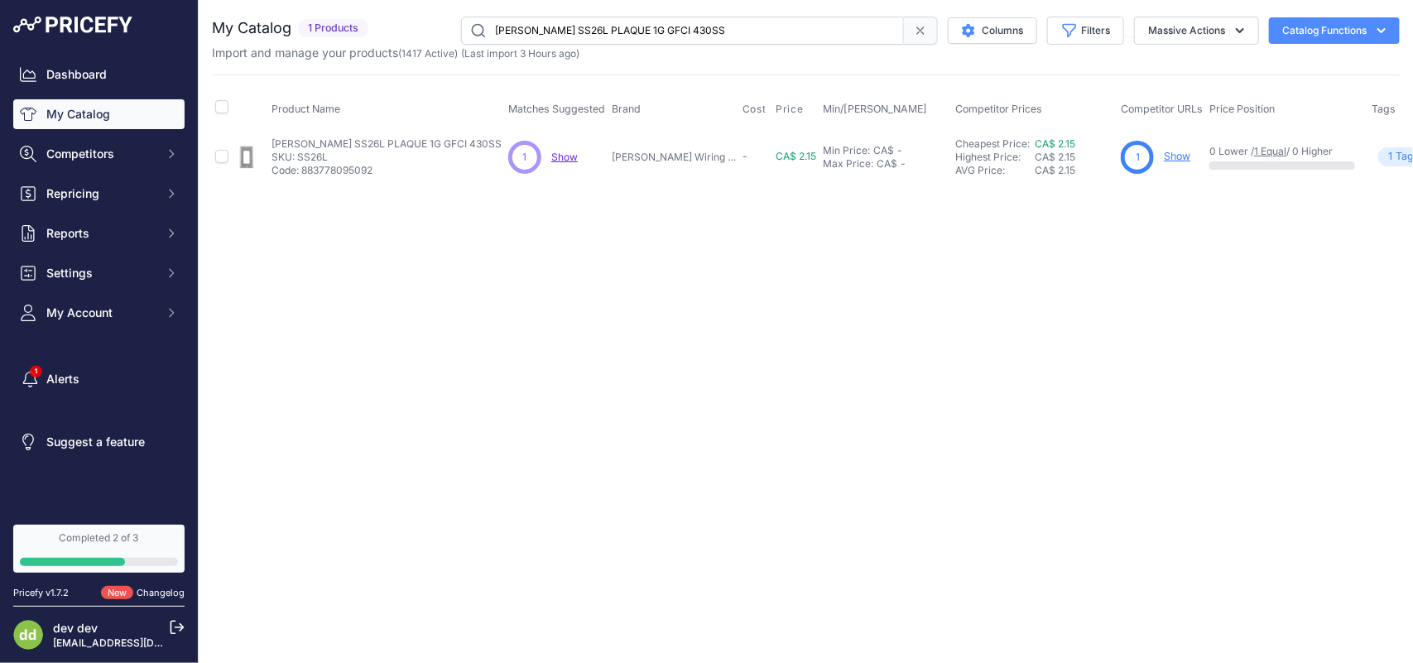
click at [588, 31] on input "[PERSON_NAME] SS26L PLAQUE 1G GFCI 430SS" at bounding box center [682, 31] width 443 height 28
paste input "C PLAQUE ACIER INOX INT 2G347V"
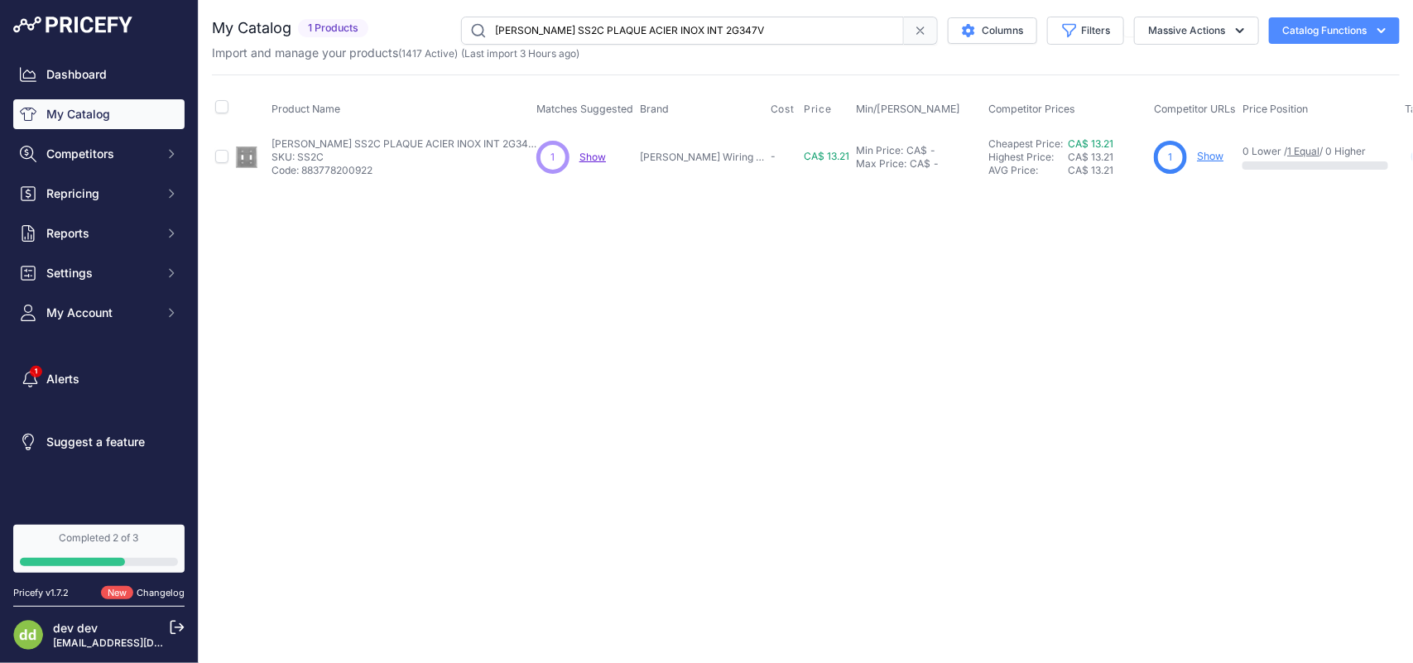
click at [561, 25] on input "[PERSON_NAME] SS2C PLAQUE ACIER INOX INT 2G347V" at bounding box center [682, 31] width 443 height 28
paste input "L PLAQUE 2 GANG INTERRUPTEUR 430 SS"
click at [627, 36] on input "[PERSON_NAME] SS2L PLAQUE 2 GANG INTERRUPTEUR 430 SS" at bounding box center [682, 31] width 443 height 28
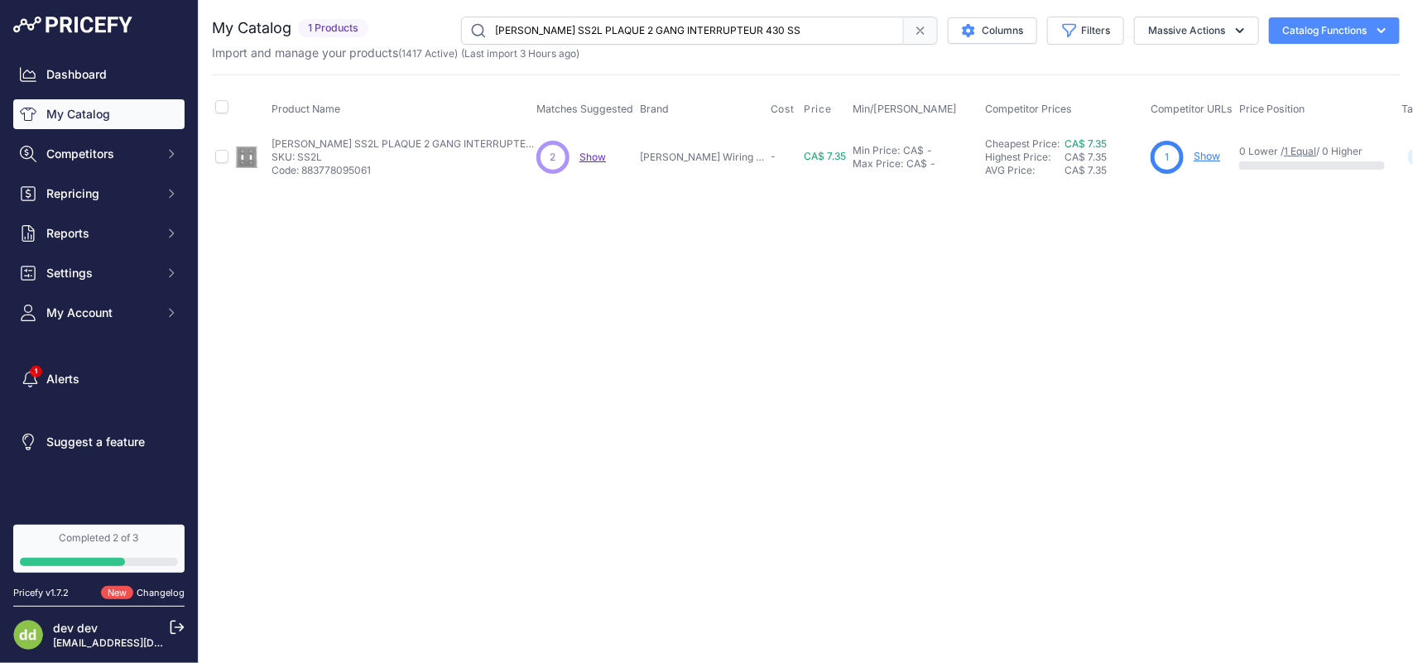
click at [627, 36] on input "[PERSON_NAME] SS2L PLAQUE 2 GANG INTERRUPTEUR 430 SS" at bounding box center [682, 31] width 443 height 28
paste input "4 PLAQUE 4G INTER ACIER IN"
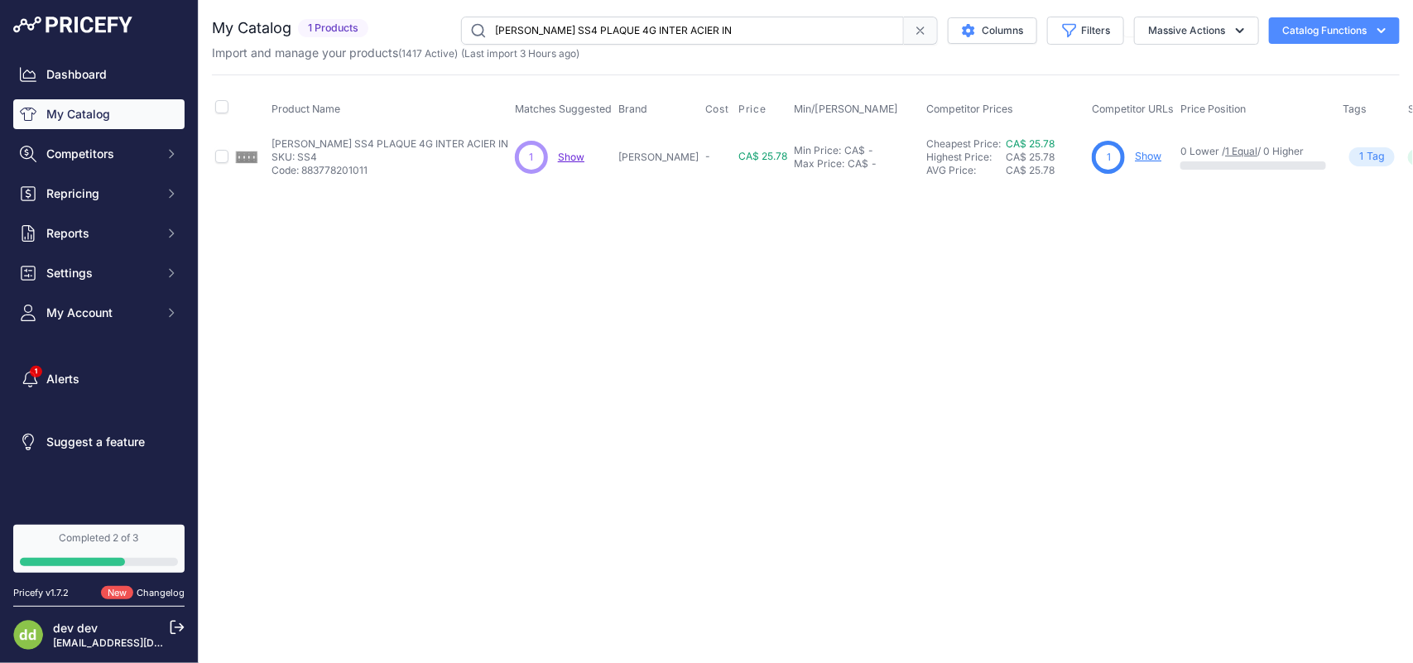
click at [635, 35] on input "[PERSON_NAME] SS4 PLAQUE 4G INTER ACIER IN" at bounding box center [682, 31] width 443 height 28
paste input "7 PLAQUE 15-20A 1.406 ACIER INOX"
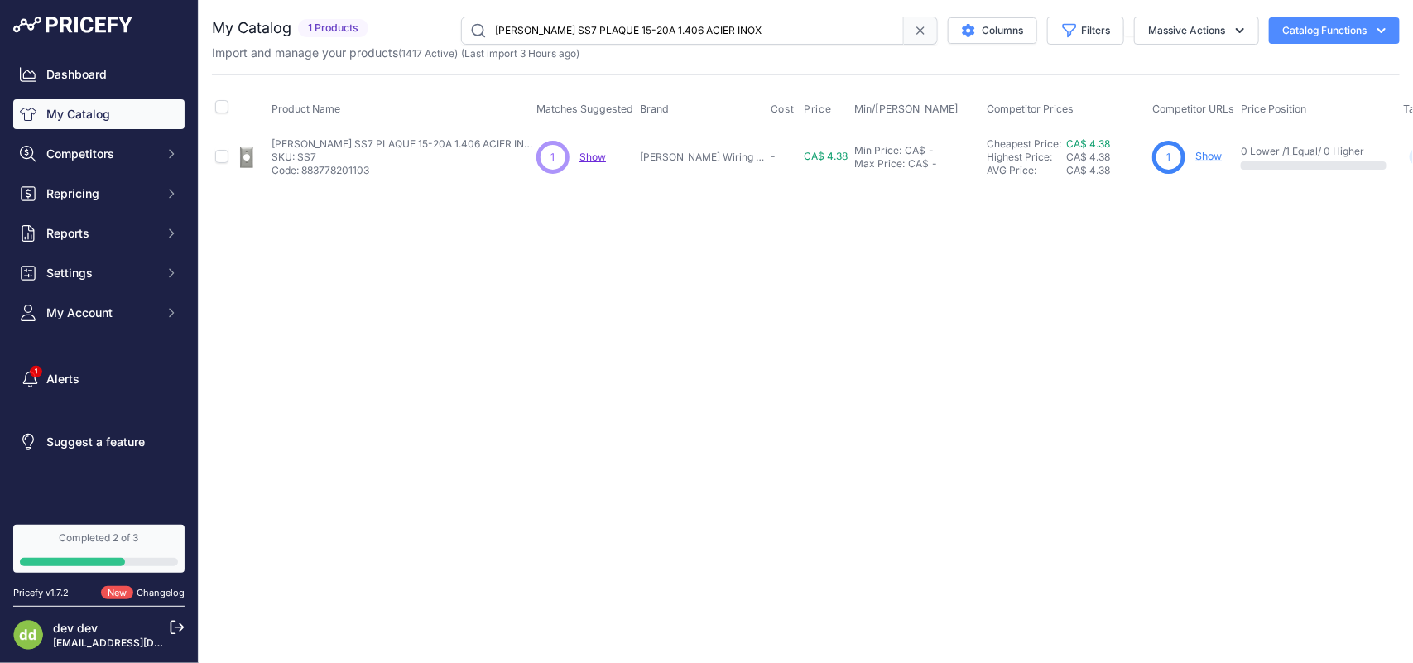
click at [639, 27] on input "[PERSON_NAME] SS7 PLAQUE 15-20A 1.406 ACIER INOX" at bounding box center [682, 31] width 443 height 28
paste input "01 PLAQUE 2G 1REC 30@60A ACIER IN"
click at [665, 26] on input "[PERSON_NAME] SS701 PLAQUE 2G 1REC 30@60A ACIER IN" at bounding box center [682, 31] width 443 height 28
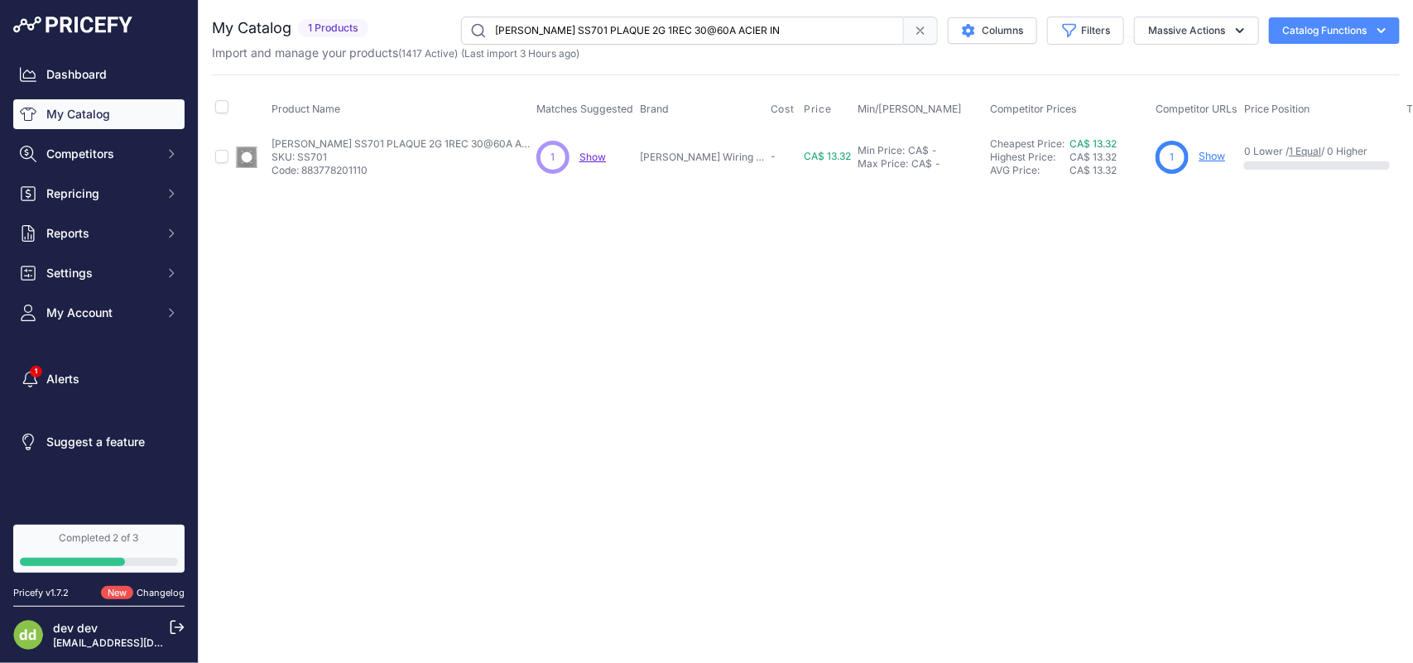
click at [665, 26] on input "[PERSON_NAME] SS701 PLAQUE 2G 1REC 30@60A ACIER IN" at bounding box center [682, 31] width 443 height 28
paste input "3 PLAQUE 2G 1REC 30@5"
click at [664, 30] on input "[PERSON_NAME] SS703 PLAQUE 2G 1REC 30@50A ACIER IN" at bounding box center [682, 31] width 443 height 28
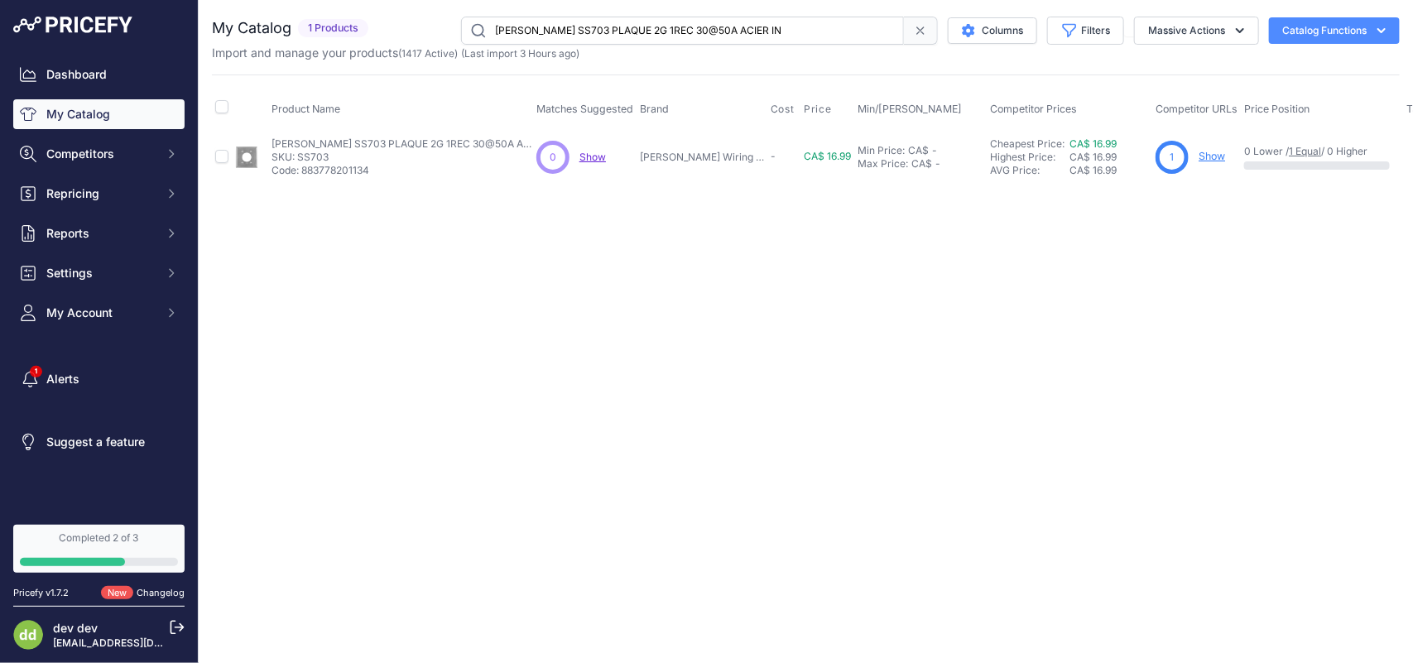
click at [664, 30] on input "[PERSON_NAME] SS703 PLAQUE 2G 1REC 30@50A ACIER IN" at bounding box center [682, 31] width 443 height 28
paste input "20 PLAQUE 1G 1.60PO RECEPT20/30A SS"
click at [551, 27] on input "[PERSON_NAME] SS720 PLAQUE 1G 1.60PO RECEPT20/30A SS" at bounding box center [682, 31] width 443 height 28
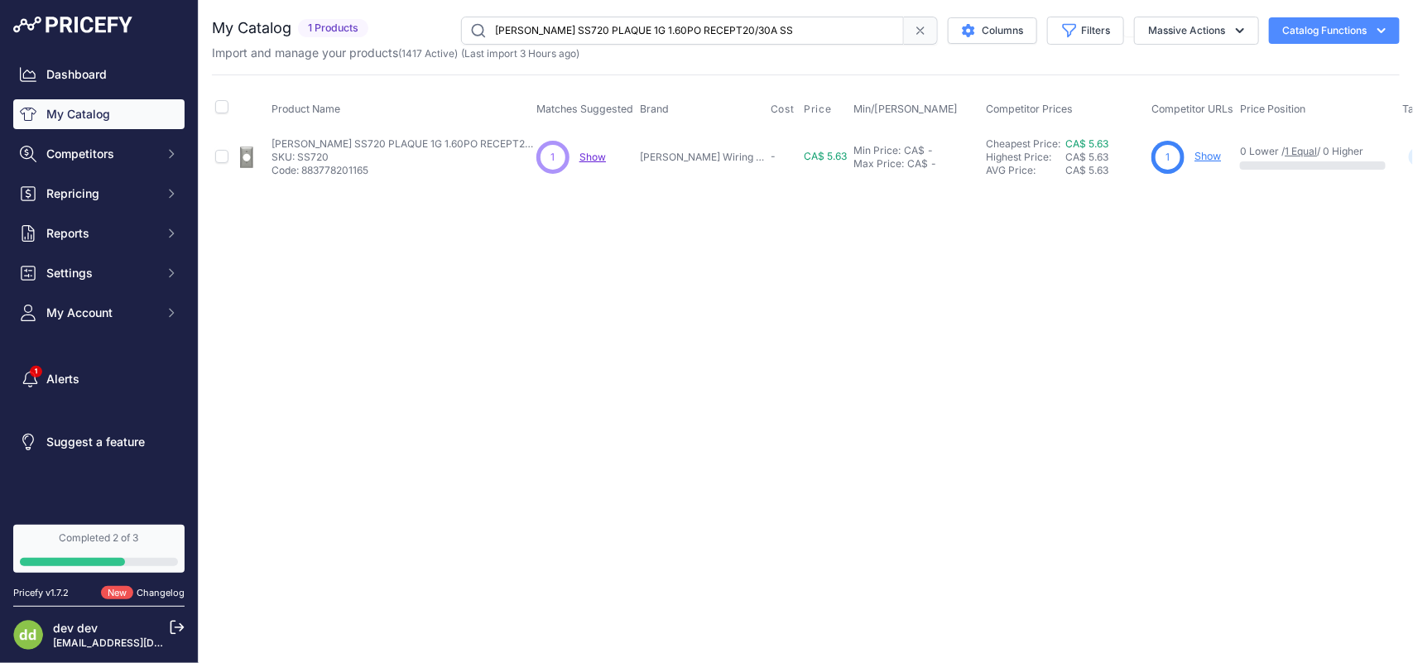
click at [551, 27] on input "[PERSON_NAME] SS720 PLAQUE 1G 1.60PO RECEPT20/30A SS" at bounding box center [682, 31] width 443 height 28
paste input "[PERSON_NAME] SS723 PLAQUE 1G 2.16PO RECEPT20/30A SS"
click at [552, 27] on input "[PERSON_NAME] SSHUBBELL SS723 PLAQUE 1G 2.16PO RECEPT20/30A SS720 PLAQUE 1G 1.6…" at bounding box center [682, 31] width 443 height 28
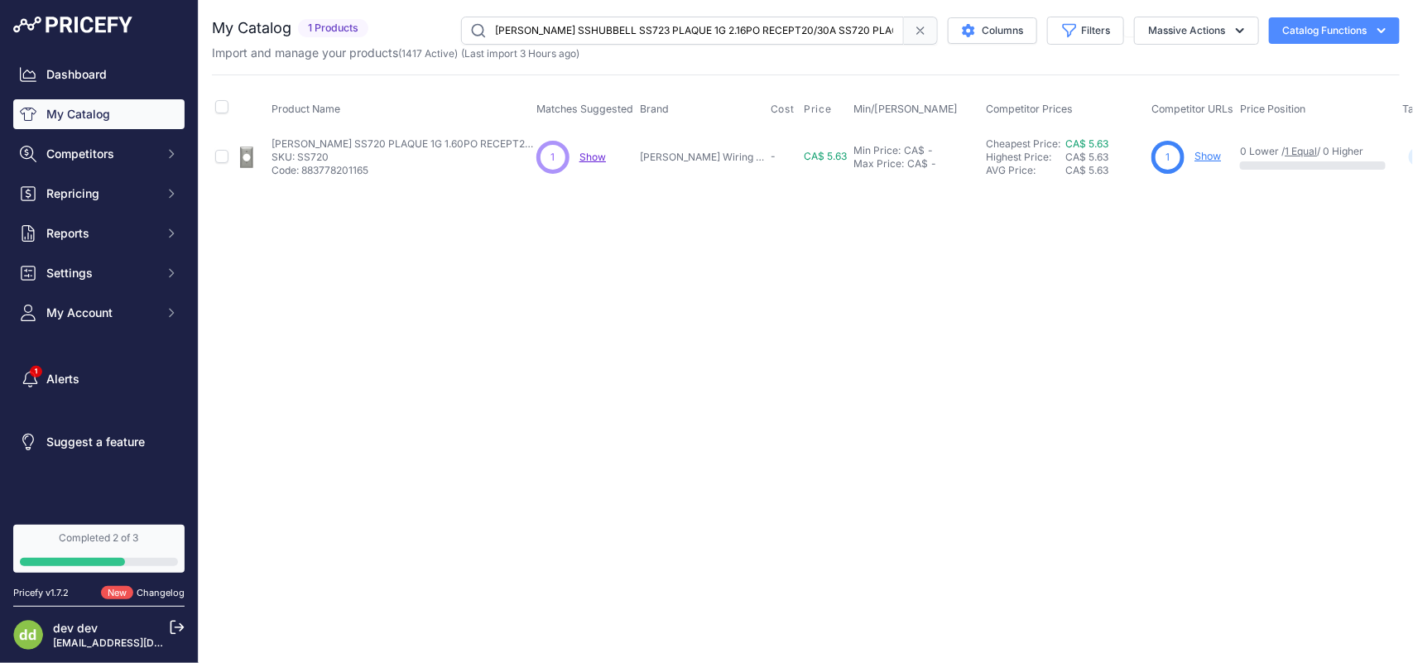
paste input "723 PLAQUE 1G 2.16"
click at [623, 34] on input "[PERSON_NAME] SS723 PLAQUE 1G 2.16PO RECEPT20/30A SS" at bounding box center [682, 31] width 443 height 28
paste input "5 PLAQUE 1G RECEPT 1.68PO@1.72 ACIER INOX"
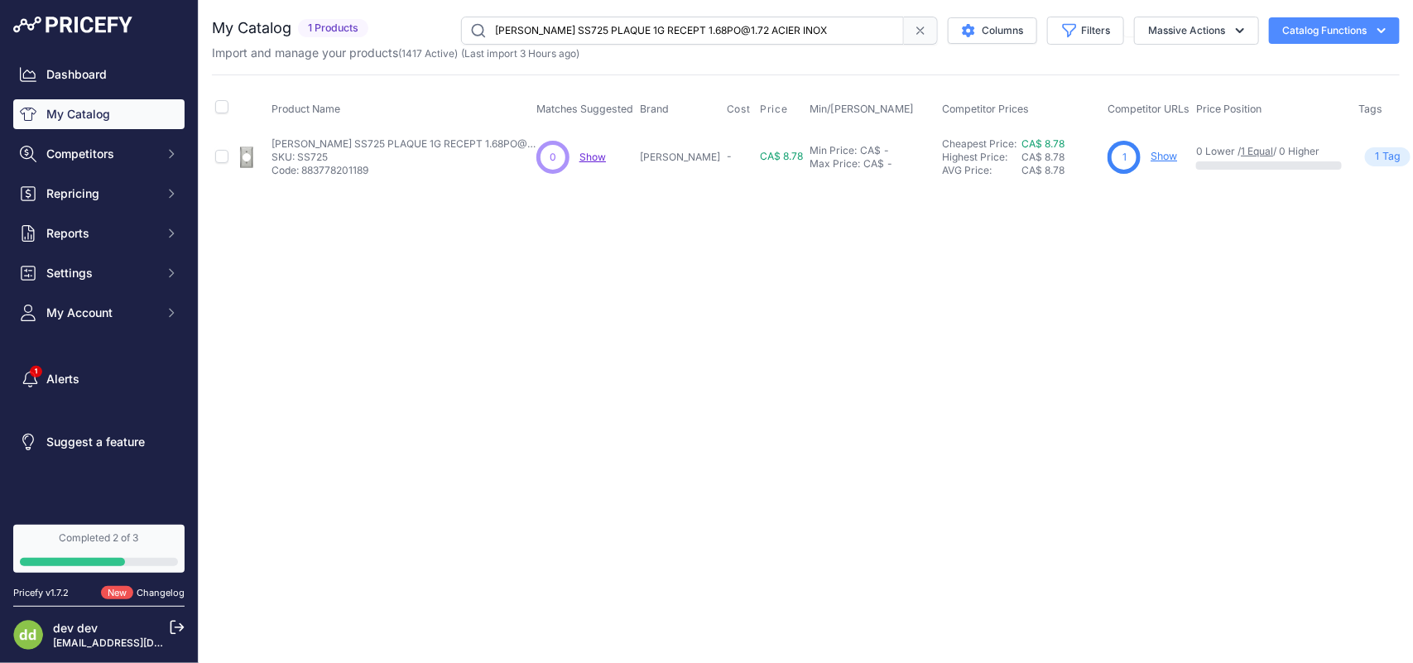
click at [575, 27] on input "[PERSON_NAME] SS725 PLAQUE 1G RECEPT 1.68PO@1.72 ACIER INOX" at bounding box center [682, 31] width 443 height 28
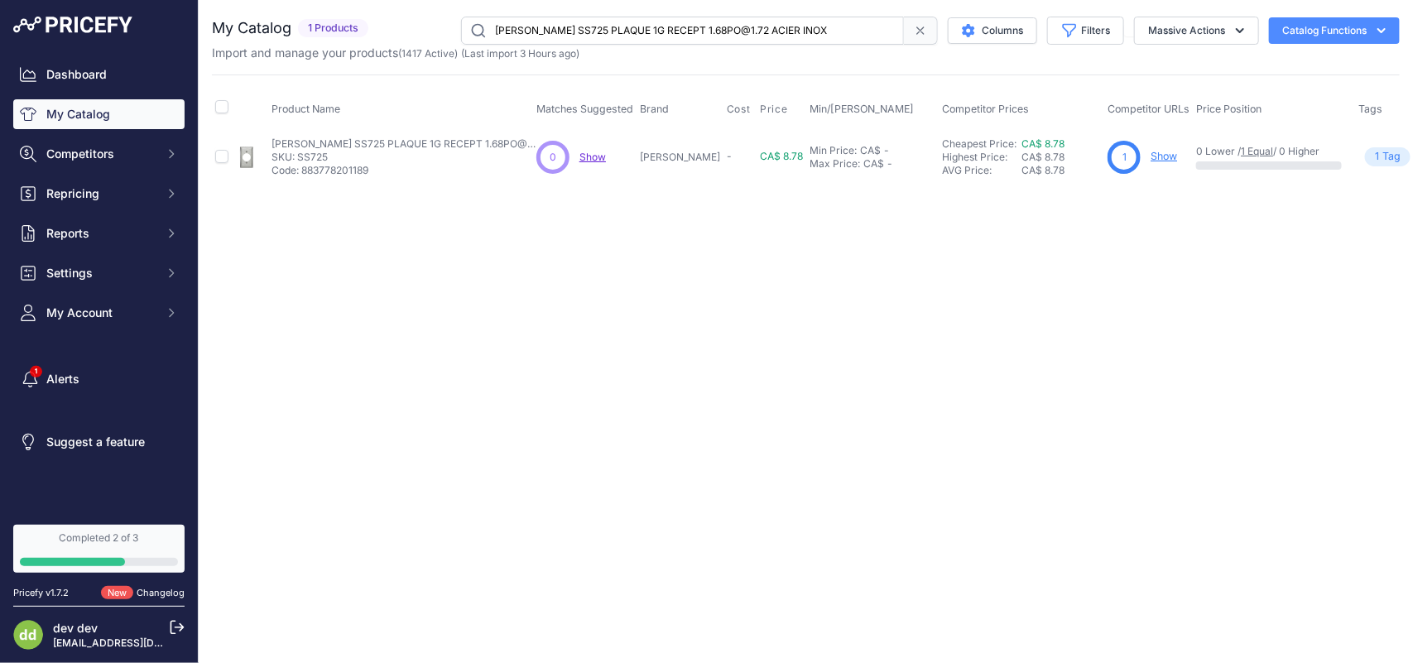
click at [575, 27] on input "[PERSON_NAME] SS725 PLAQUE 1G RECEPT 1.68PO@1.72 ACIER INOX" at bounding box center [682, 31] width 443 height 28
paste input "49 PLAQUES 2G 1TROU SSRECEPT"
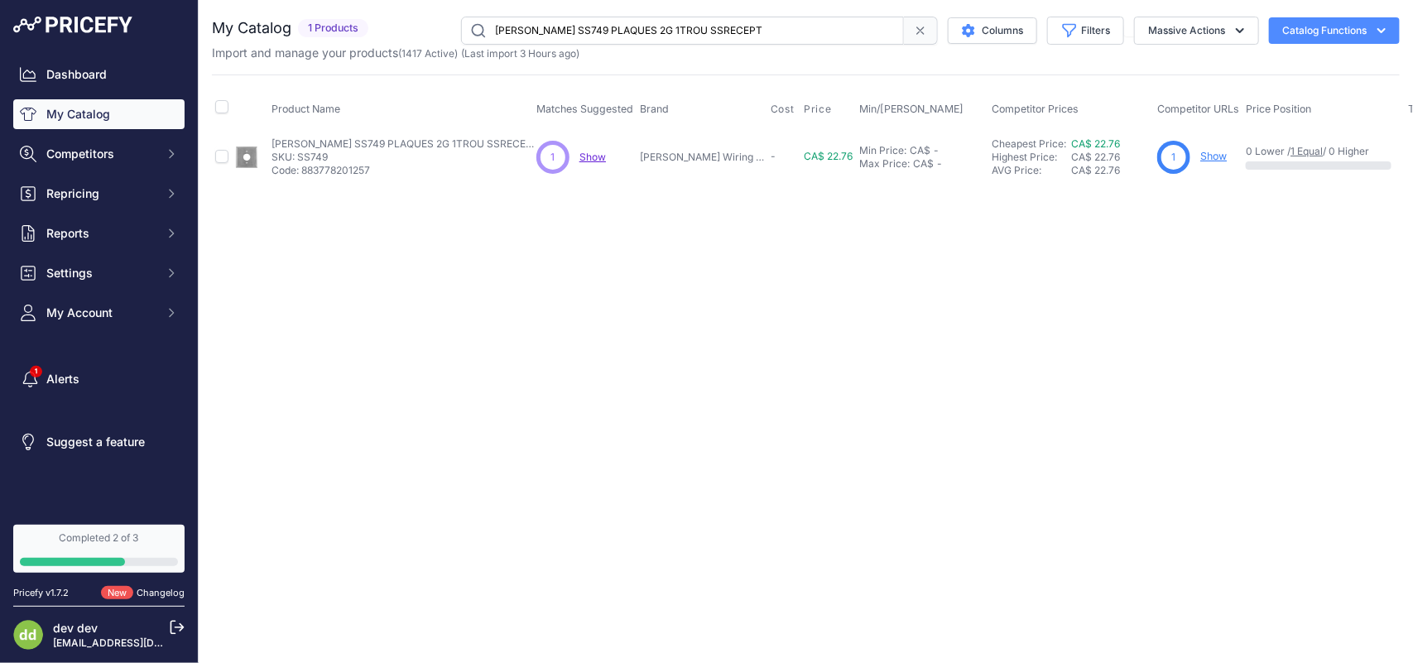
click at [714, 38] on input "[PERSON_NAME] SS749 PLAQUES 2G 1TROU SSRECEPT" at bounding box center [682, 31] width 443 height 28
paste input "8 PLAQUE 1G DUPLEX SS"
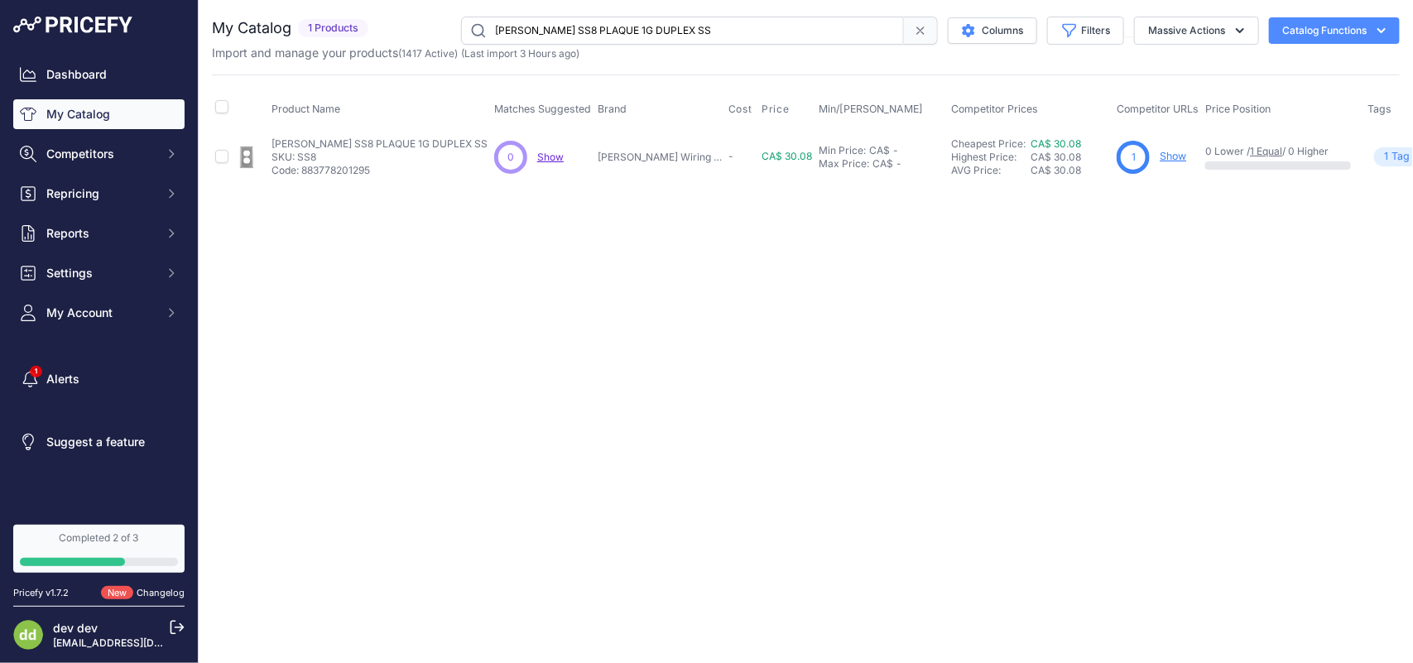
click at [614, 26] on input "[PERSON_NAME] SS8 PLAQUE 1G DUPLEX SS" at bounding box center [682, 31] width 443 height 28
paste input "2 PLAQUE 2"
click at [611, 34] on input "[PERSON_NAME] SS82 PLAQUE 2G DUPLEX SS" at bounding box center [682, 31] width 443 height 28
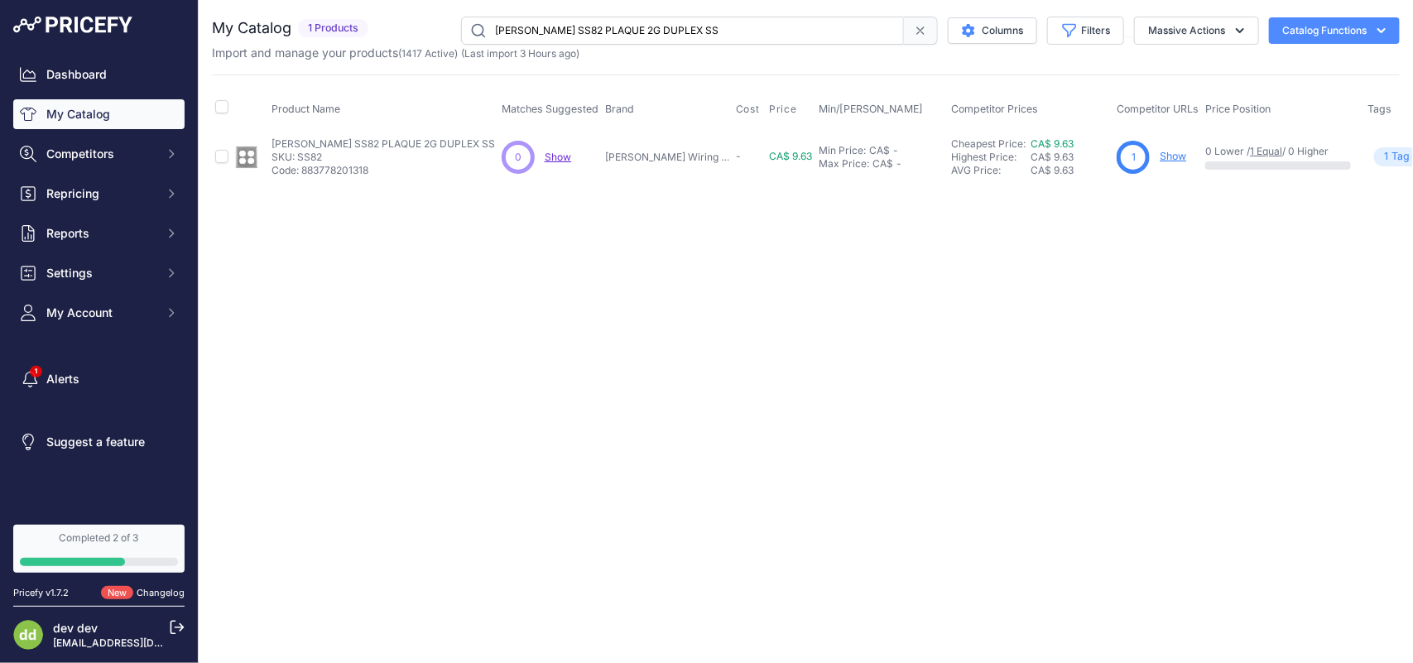
click at [611, 34] on input "[PERSON_NAME] SS82 PLAQUE 2G DUPLEX SS" at bounding box center [682, 31] width 443 height 28
paste input "L PLAQUE 2G DUPLEX ACIER INOX 430"
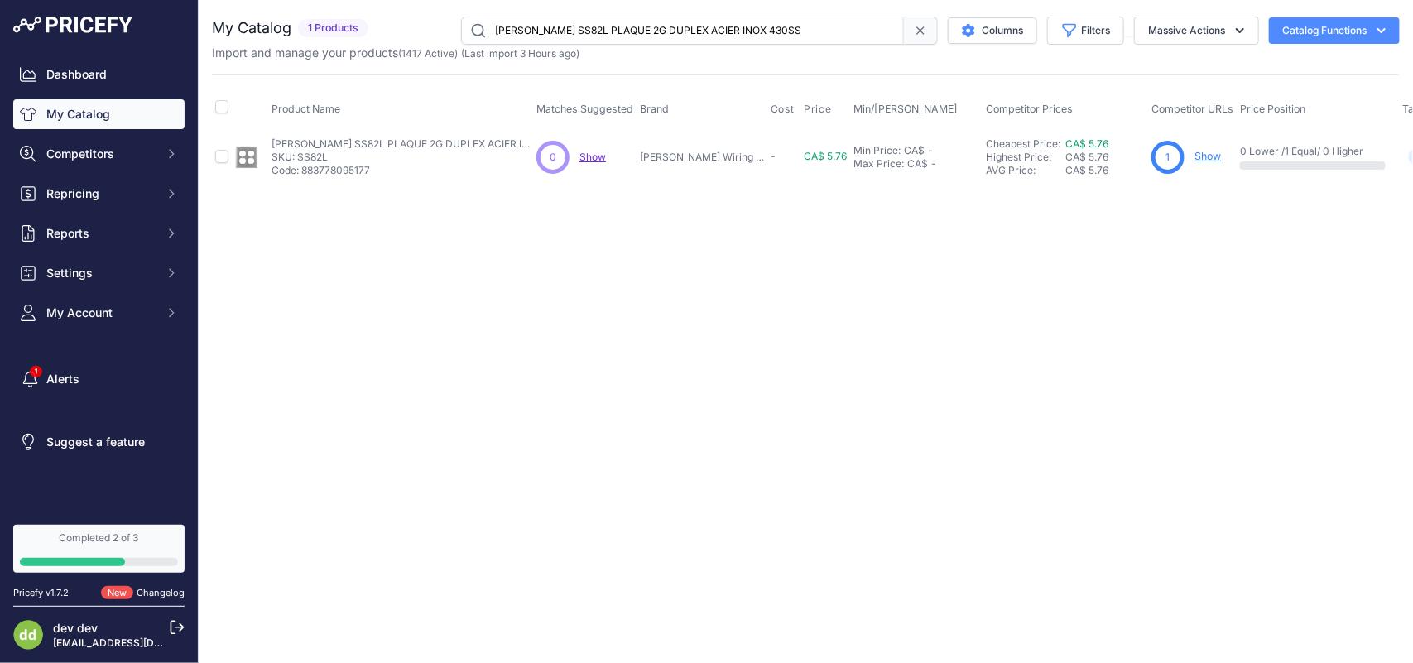
click at [631, 27] on input "[PERSON_NAME] SS82L PLAQUE 2G DUPLEX ACIER INOX 430SS" at bounding box center [682, 31] width 443 height 28
paste input "3 PLAQUE 3G DUPLEX"
type input "[PERSON_NAME] SS83 PLAQUE 3G DUPLEX SS"
